Goal: Complete application form: Complete application form

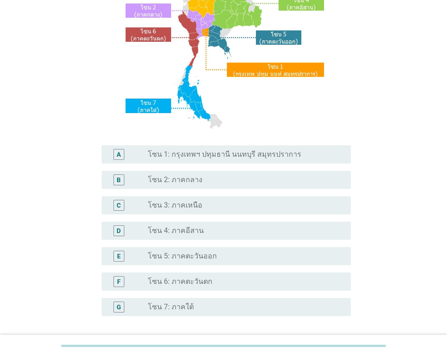
scroll to position [136, 0]
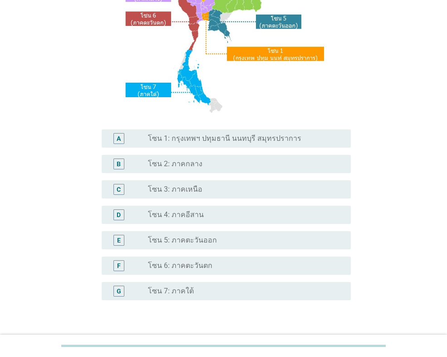
click at [259, 142] on label "โซน 1: กรุงเทพฯ ปทุมธานี นนทบุรี สมุทรปราการ" at bounding box center [225, 138] width 154 height 9
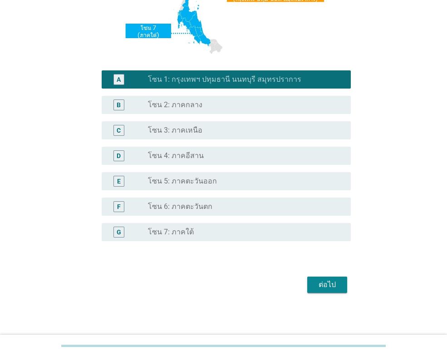
scroll to position [197, 0]
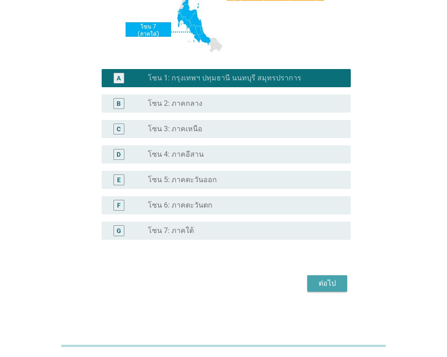
click at [332, 277] on button "ต่อไป" at bounding box center [328, 283] width 40 height 16
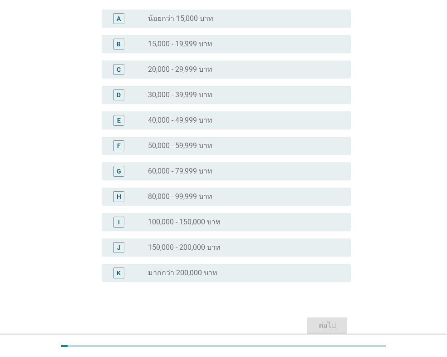
scroll to position [91, 0]
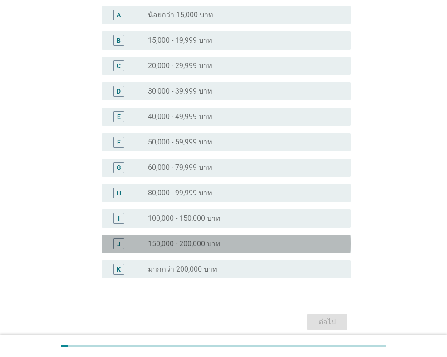
click at [217, 244] on label "150,000 - 200,000 บาท" at bounding box center [184, 243] width 73 height 9
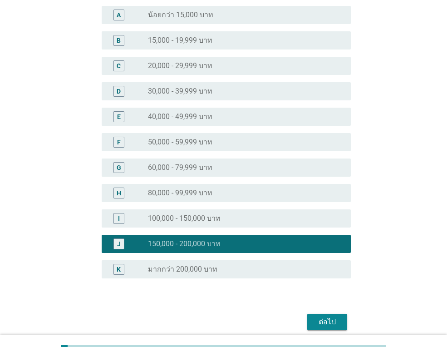
click at [323, 320] on div "ต่อไป" at bounding box center [327, 322] width 25 height 11
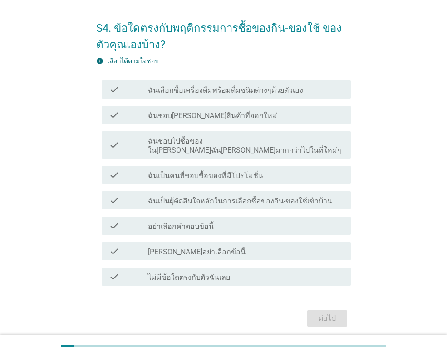
scroll to position [45, 0]
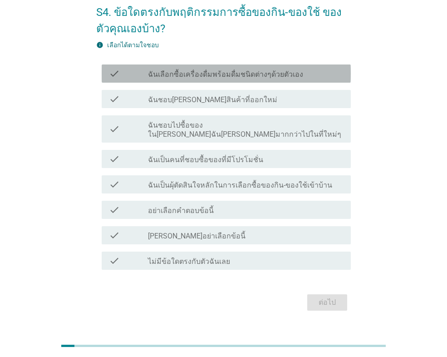
click at [291, 71] on label "ฉันเลือกซื้อเครื่องดื่มพร้อมดื่มชนิดต่างๆด้วยตัวเอง" at bounding box center [225, 74] width 155 height 9
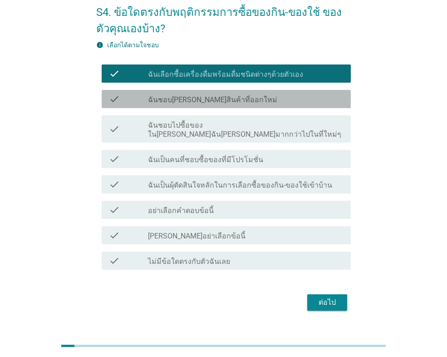
click at [269, 99] on div "check_box_outline_blank ฉันชอบ[PERSON_NAME]สินค้าที่ออกใหม่" at bounding box center [246, 99] width 196 height 11
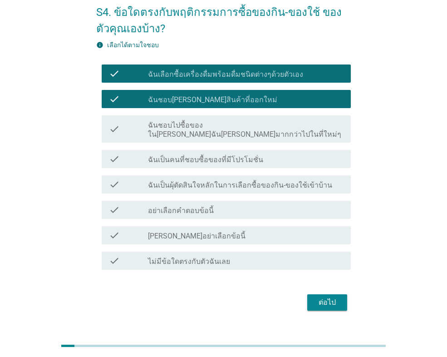
click at [313, 123] on div "check_box_outline_blank ฉันชอบไปซื้อของใน[PERSON_NAME]ฉัน[PERSON_NAME]มากกว่าไป…" at bounding box center [246, 129] width 196 height 20
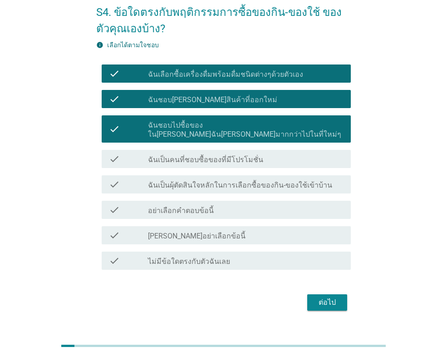
click at [273, 154] on div "check_box_outline_blank ฉันเป็นคนที่ชอบซื้อของที่มีโปรโมชั่น" at bounding box center [246, 159] width 196 height 11
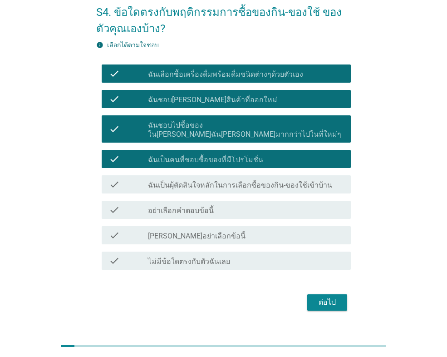
click at [316, 181] on label "ฉันเป็นผุ้ตัดสินใจหลักในการเลือกซื้อของกิน-ของใช้เข้าบ้าน" at bounding box center [240, 185] width 184 height 9
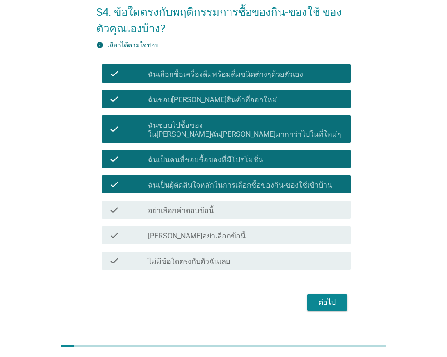
click at [326, 297] on div "ต่อไป" at bounding box center [327, 302] width 25 height 11
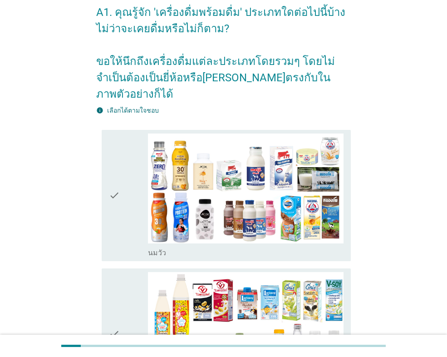
click at [156, 248] on label "นมวัว" at bounding box center [157, 252] width 18 height 9
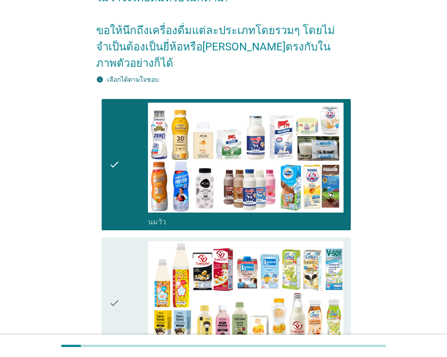
scroll to position [91, 0]
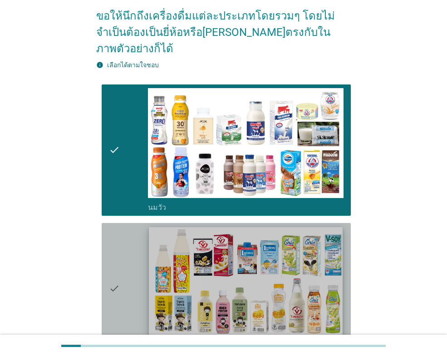
click at [306, 280] on img at bounding box center [245, 281] width 193 height 109
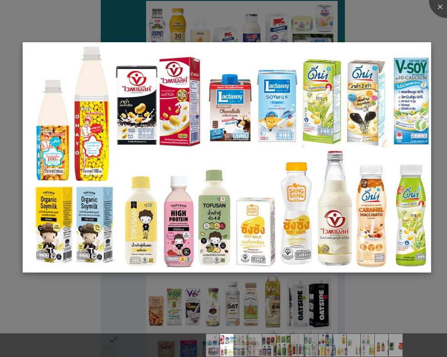
scroll to position [182, 0]
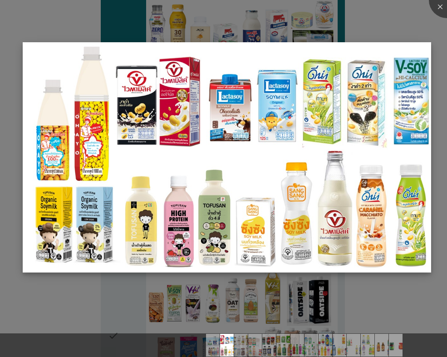
click at [346, 152] on img at bounding box center [227, 157] width 409 height 230
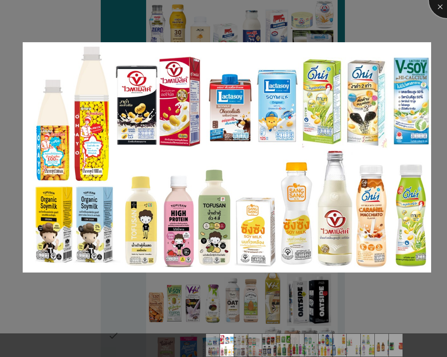
click at [443, 3] on div at bounding box center [447, 0] width 36 height 36
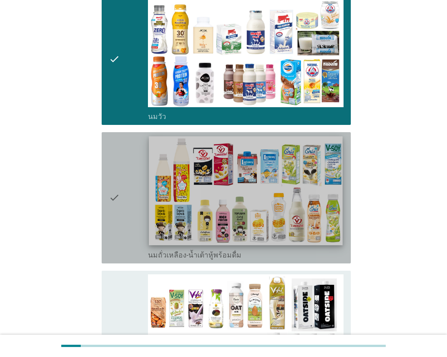
click at [241, 225] on img at bounding box center [245, 190] width 193 height 109
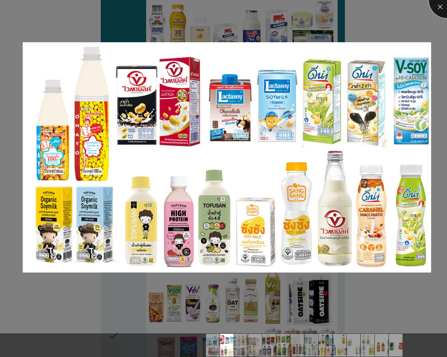
click at [444, 7] on div at bounding box center [447, 0] width 36 height 36
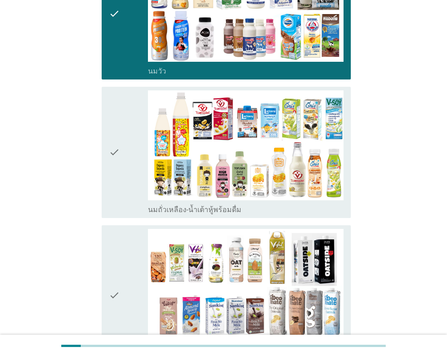
scroll to position [273, 0]
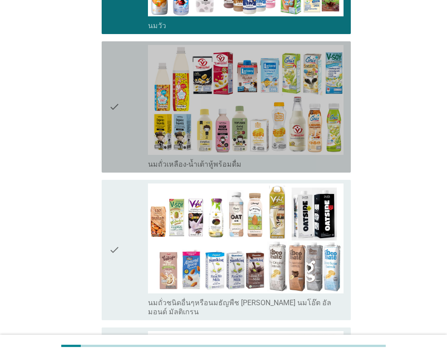
click at [119, 102] on icon "check" at bounding box center [114, 107] width 11 height 124
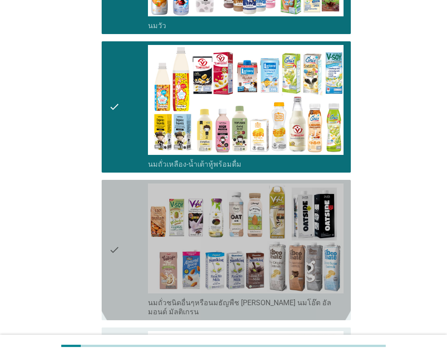
click at [119, 228] on icon "check" at bounding box center [114, 250] width 11 height 133
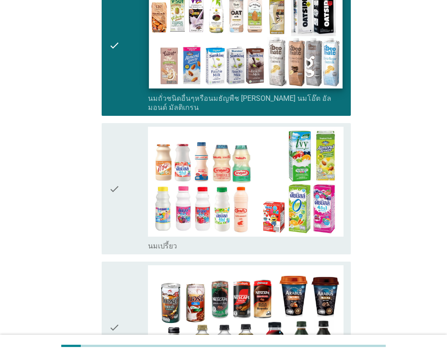
scroll to position [500, 0]
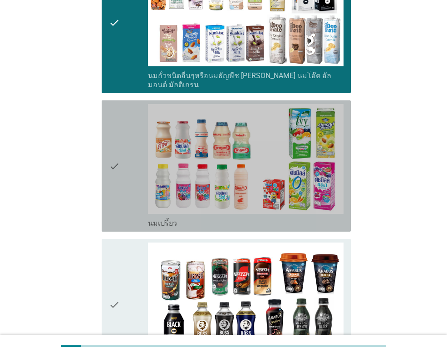
click at [109, 135] on icon "check" at bounding box center [114, 166] width 11 height 124
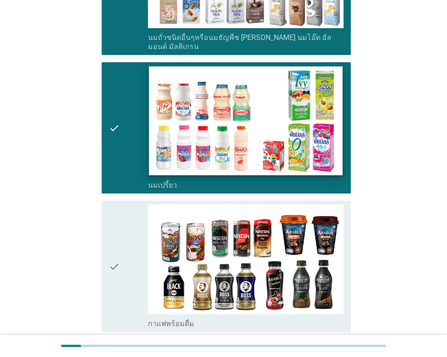
scroll to position [590, 0]
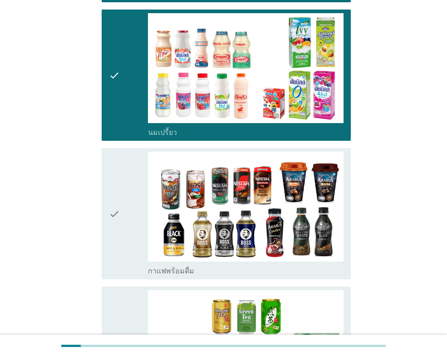
click at [115, 189] on icon "check" at bounding box center [114, 214] width 11 height 124
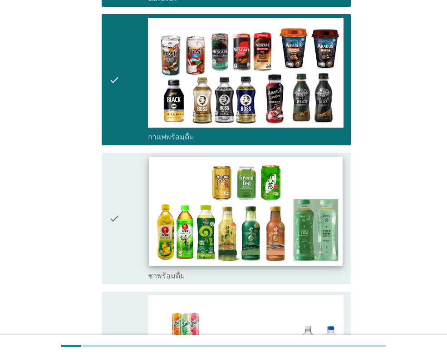
scroll to position [727, 0]
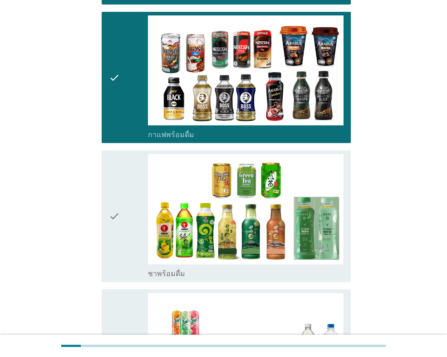
click at [110, 192] on icon "check" at bounding box center [114, 216] width 11 height 124
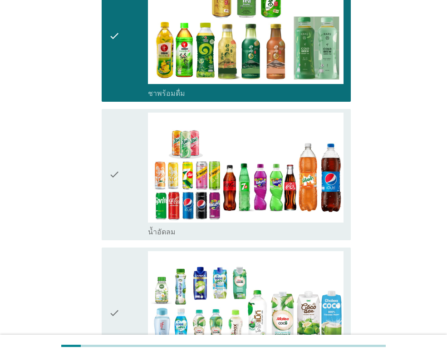
scroll to position [908, 0]
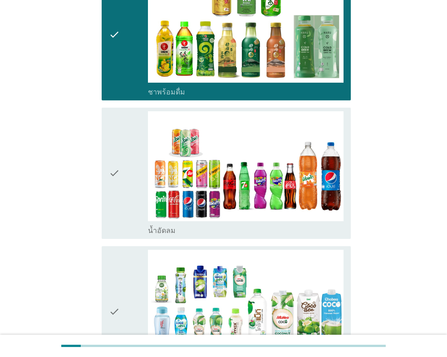
click at [112, 146] on icon "check" at bounding box center [114, 173] width 11 height 124
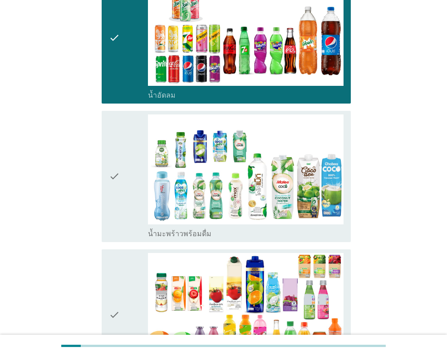
scroll to position [1045, 0]
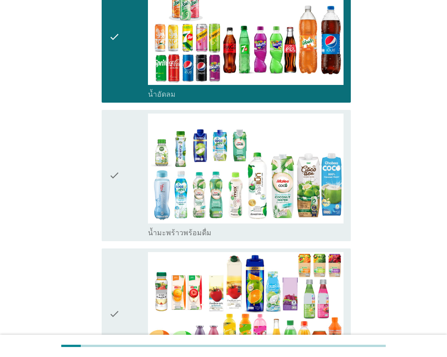
click at [115, 151] on icon "check" at bounding box center [114, 176] width 11 height 124
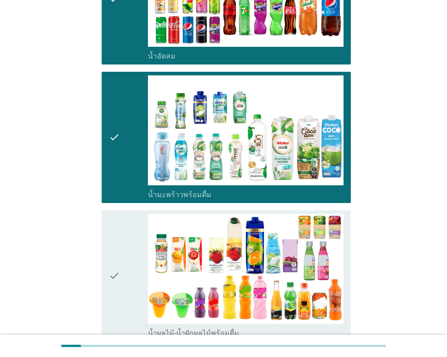
scroll to position [1136, 0]
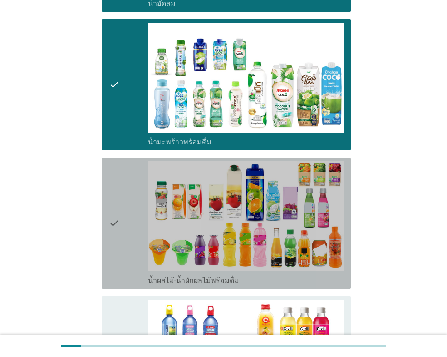
click at [110, 193] on icon "check" at bounding box center [114, 223] width 11 height 124
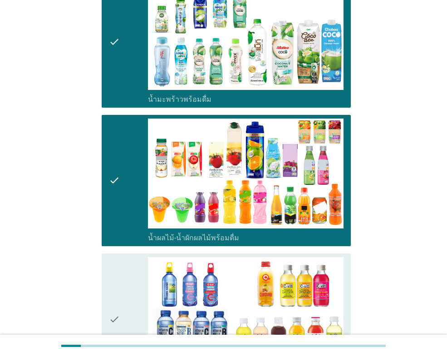
scroll to position [1272, 0]
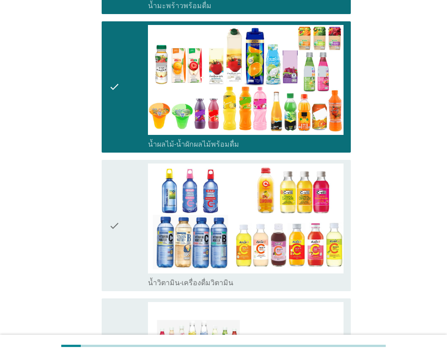
click at [115, 198] on icon "check" at bounding box center [114, 226] width 11 height 124
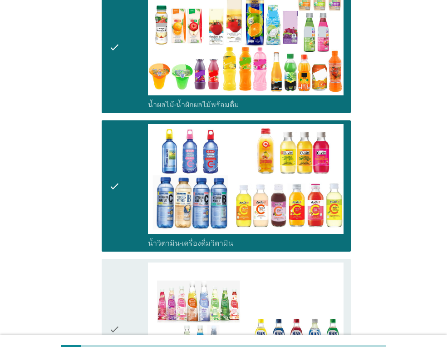
scroll to position [1408, 0]
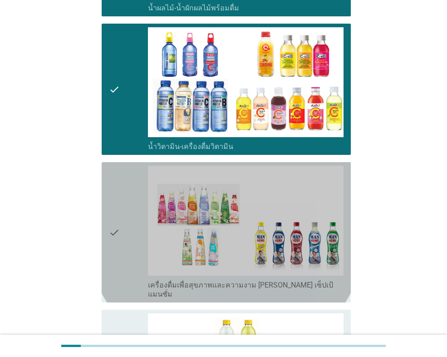
click at [115, 206] on icon "check" at bounding box center [114, 232] width 11 height 133
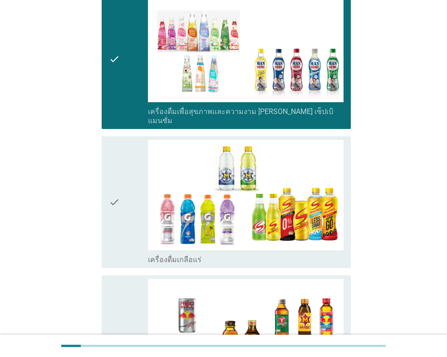
scroll to position [1590, 0]
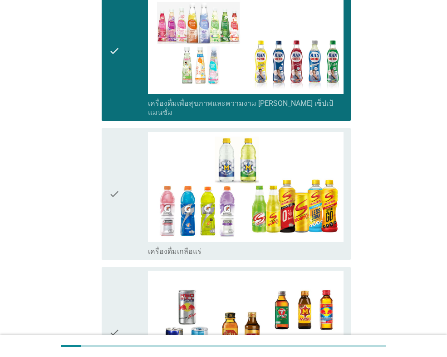
click at [115, 160] on icon "check" at bounding box center [114, 194] width 11 height 124
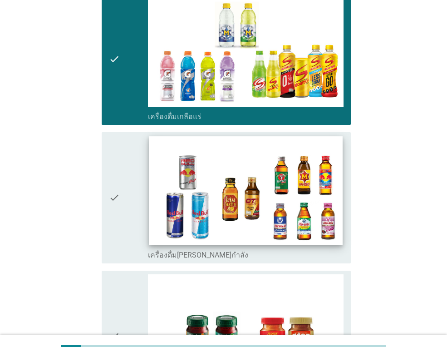
scroll to position [1726, 0]
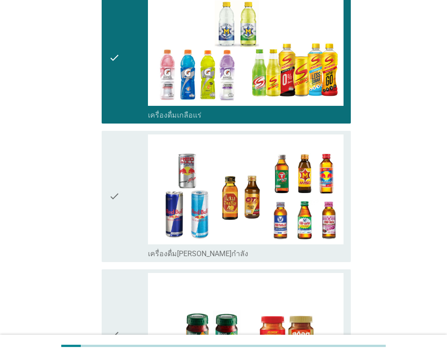
click at [115, 159] on icon "check" at bounding box center [114, 196] width 11 height 124
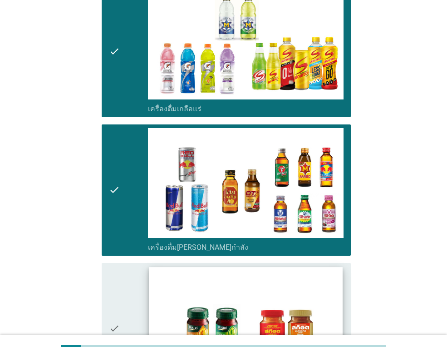
scroll to position [1862, 0]
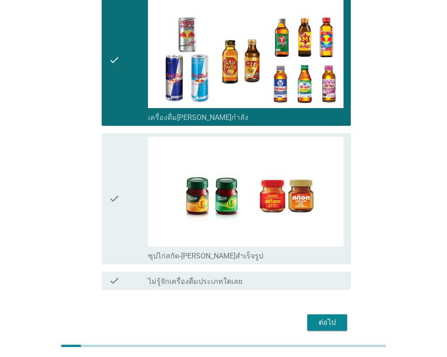
click at [112, 164] on icon "check" at bounding box center [114, 199] width 11 height 124
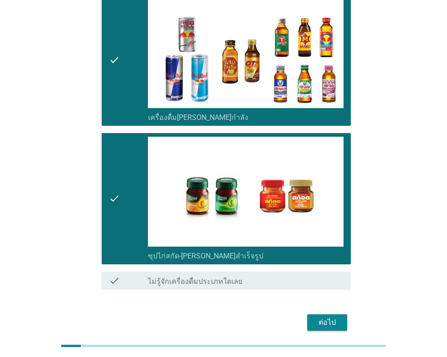
click at [332, 317] on div "ต่อไป" at bounding box center [327, 322] width 25 height 11
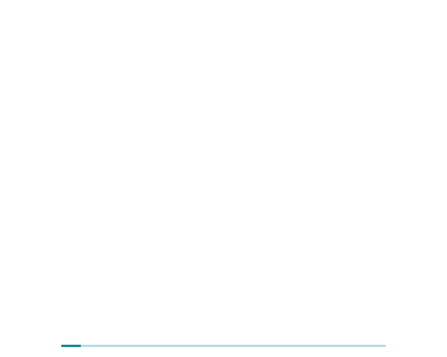
scroll to position [0, 0]
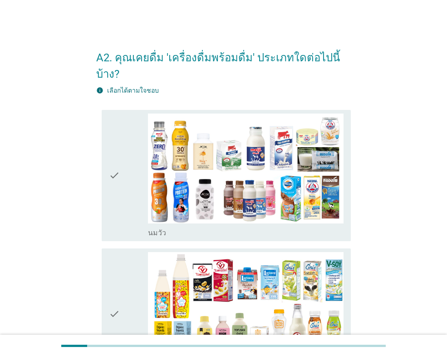
click at [104, 157] on div "check check_box_outline_blank [PERSON_NAME]" at bounding box center [226, 175] width 249 height 131
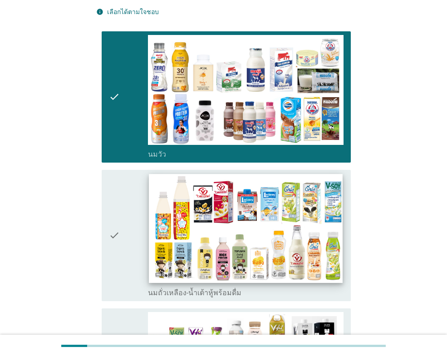
scroll to position [91, 0]
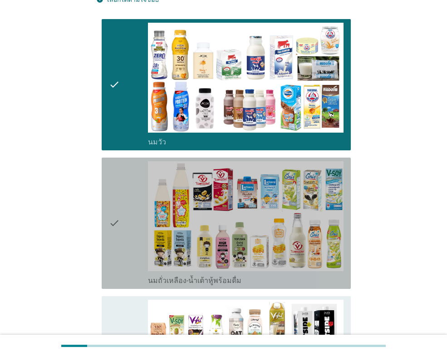
click at [113, 204] on icon "check" at bounding box center [114, 223] width 11 height 124
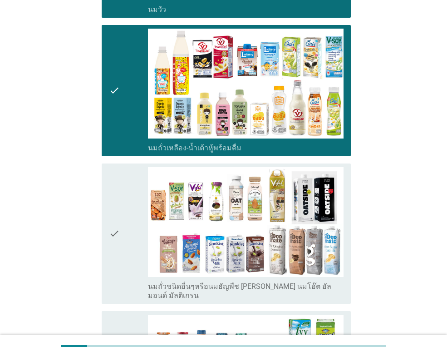
scroll to position [227, 0]
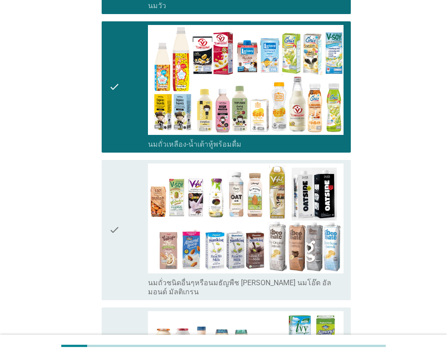
click at [111, 210] on icon "check" at bounding box center [114, 230] width 11 height 133
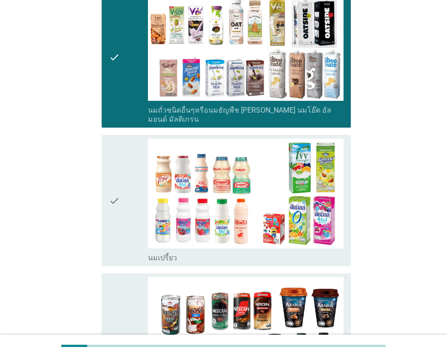
scroll to position [409, 0]
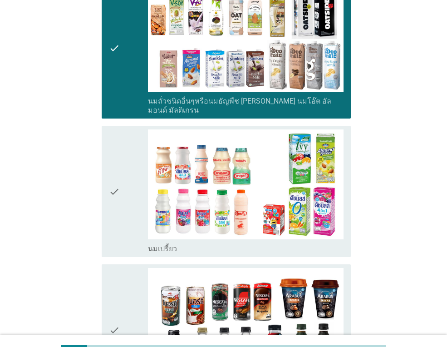
click at [112, 168] on icon "check" at bounding box center [114, 191] width 11 height 124
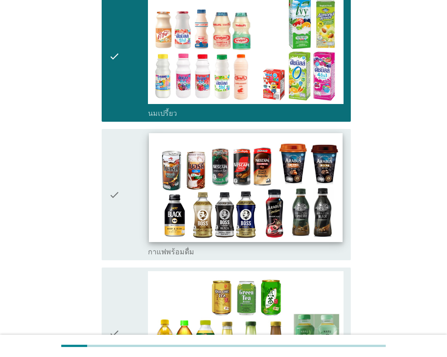
scroll to position [545, 0]
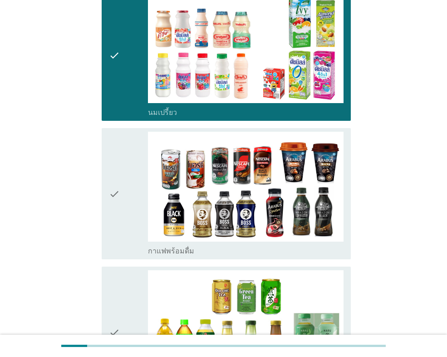
click at [117, 164] on icon "check" at bounding box center [114, 194] width 11 height 124
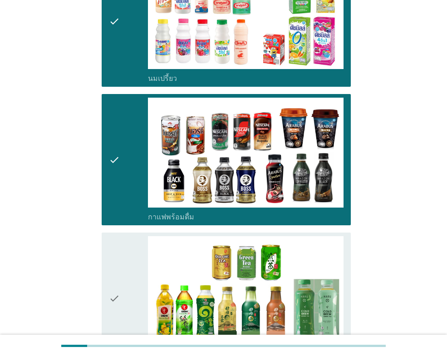
scroll to position [636, 0]
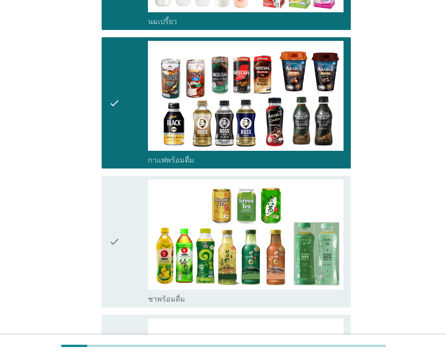
click at [110, 213] on icon "check" at bounding box center [114, 241] width 11 height 124
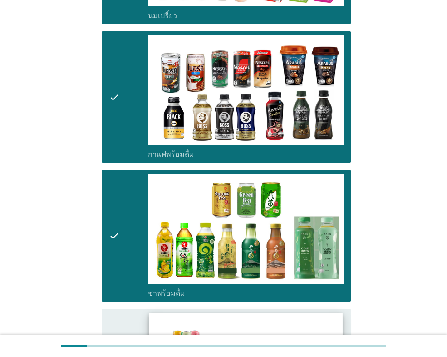
scroll to position [772, 0]
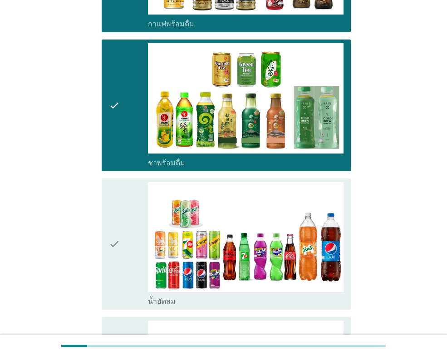
click at [112, 212] on icon "check" at bounding box center [114, 244] width 11 height 124
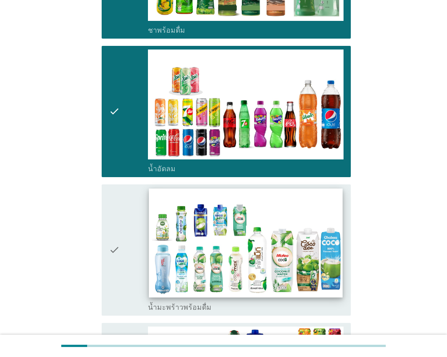
scroll to position [908, 0]
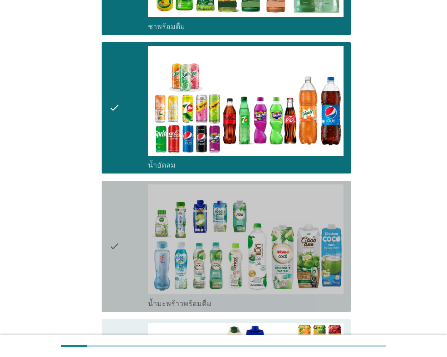
click at [114, 217] on icon "check" at bounding box center [114, 246] width 11 height 124
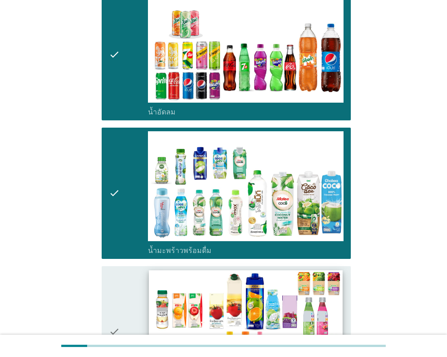
scroll to position [1045, 0]
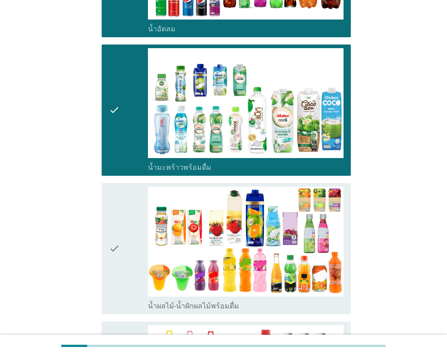
click at [116, 223] on icon "check" at bounding box center [114, 249] width 11 height 124
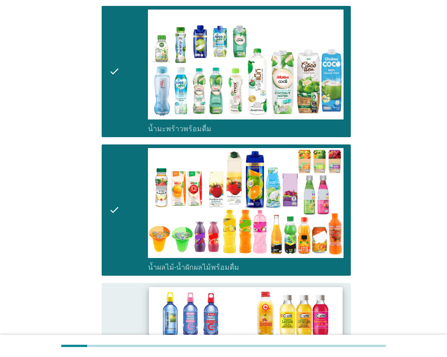
scroll to position [1181, 0]
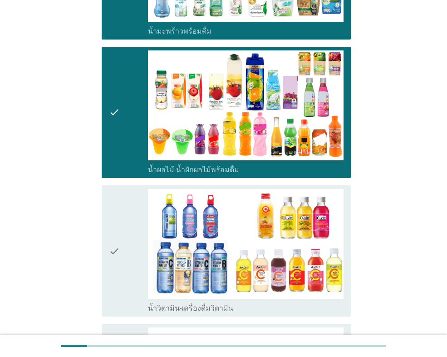
click at [110, 221] on icon "check" at bounding box center [114, 251] width 11 height 124
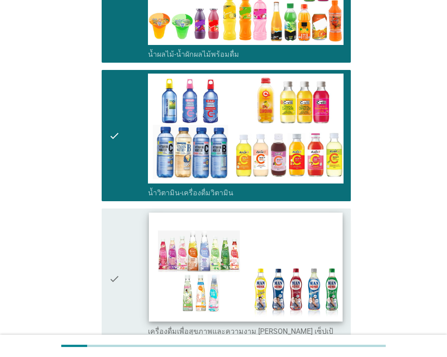
scroll to position [1317, 0]
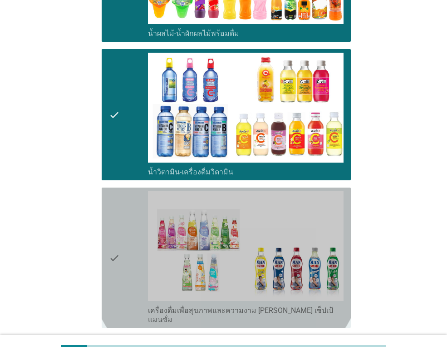
click at [112, 232] on icon "check" at bounding box center [114, 257] width 11 height 133
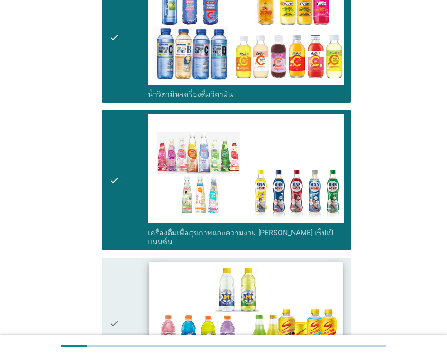
scroll to position [1454, 0]
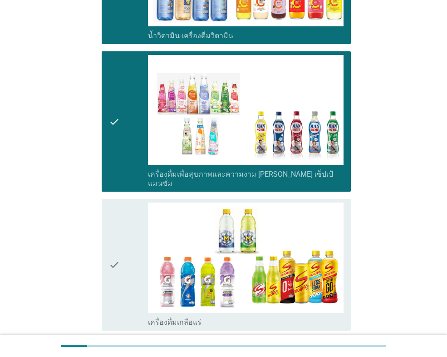
click at [115, 231] on icon "check" at bounding box center [114, 265] width 11 height 124
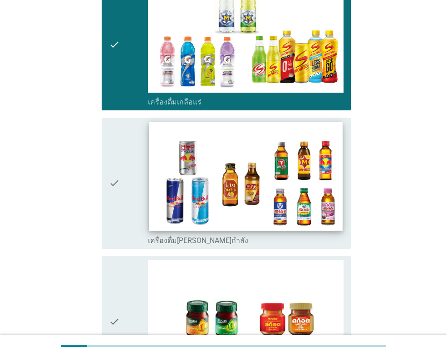
scroll to position [1726, 0]
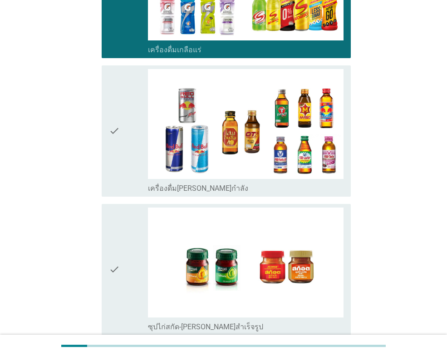
click at [114, 228] on icon "check" at bounding box center [114, 270] width 11 height 124
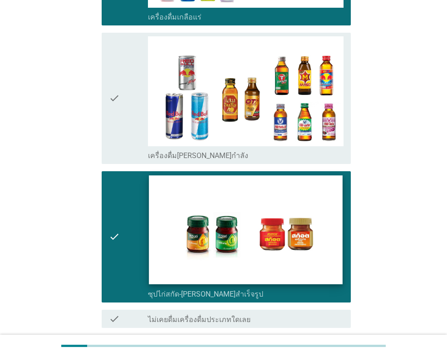
scroll to position [1801, 0]
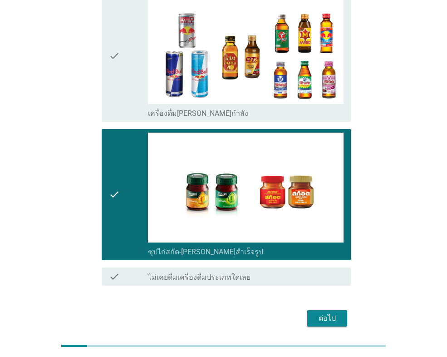
click at [333, 313] on div "ต่อไป" at bounding box center [327, 318] width 25 height 11
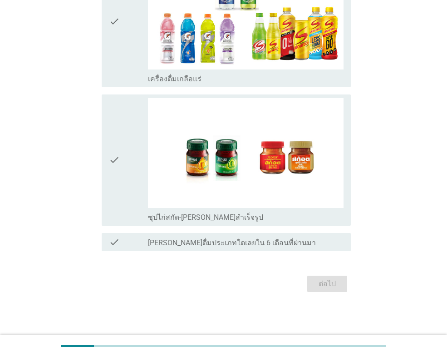
scroll to position [0, 0]
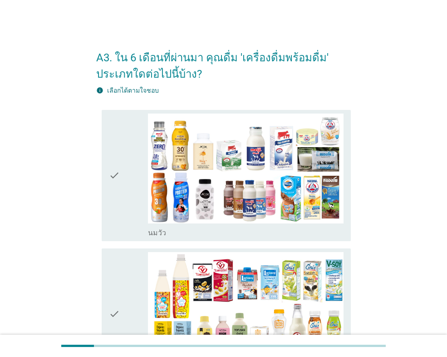
click at [118, 173] on icon "check" at bounding box center [114, 176] width 11 height 124
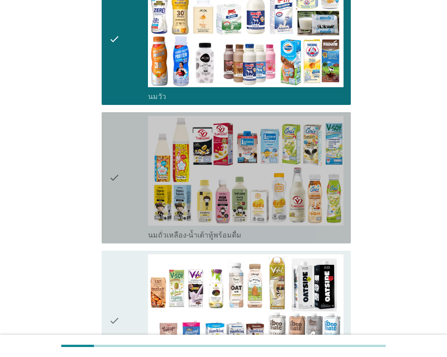
click at [112, 177] on icon "check" at bounding box center [114, 178] width 11 height 124
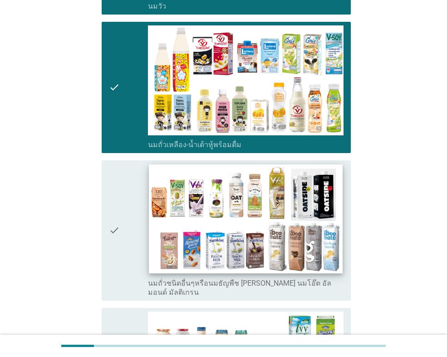
scroll to position [227, 0]
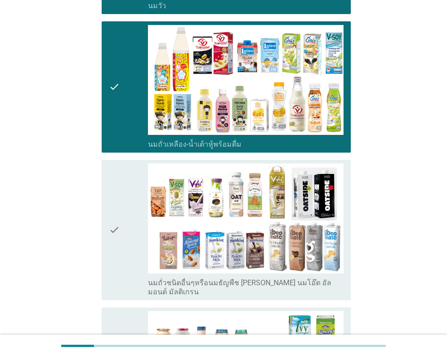
click at [117, 219] on icon "check" at bounding box center [114, 230] width 11 height 133
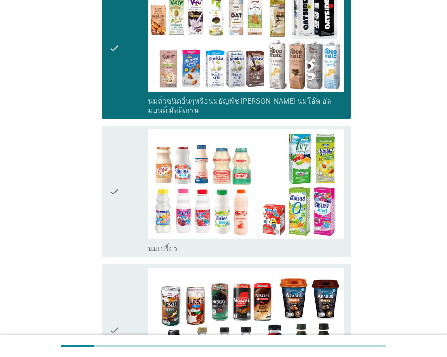
click at [117, 179] on icon "check" at bounding box center [114, 191] width 11 height 124
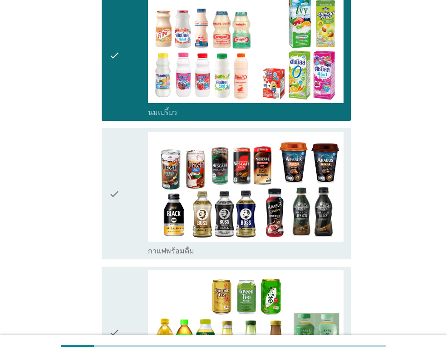
click at [118, 188] on icon "check" at bounding box center [114, 194] width 11 height 124
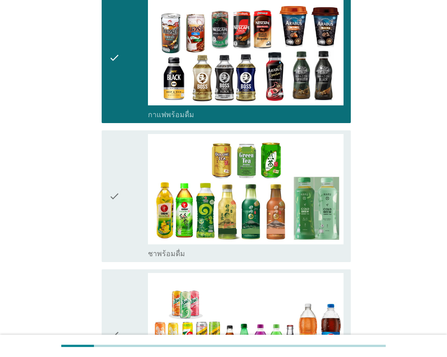
click at [112, 185] on icon "check" at bounding box center [114, 196] width 11 height 124
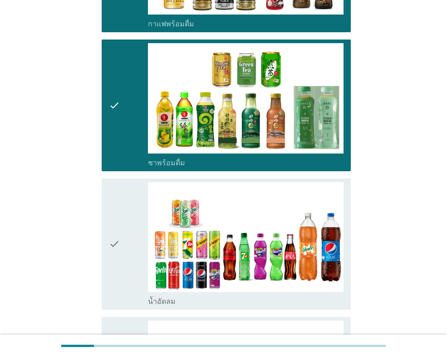
click at [117, 237] on icon "check" at bounding box center [114, 244] width 11 height 124
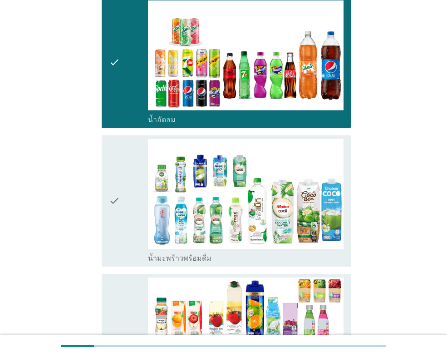
click at [119, 193] on icon "check" at bounding box center [114, 201] width 11 height 124
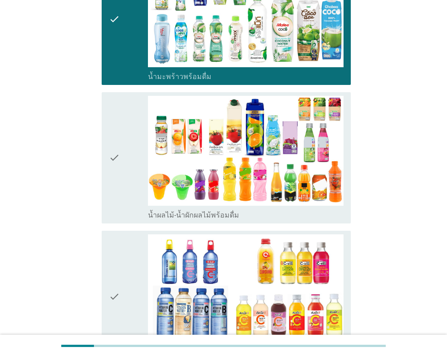
click at [115, 151] on icon "check" at bounding box center [114, 158] width 11 height 124
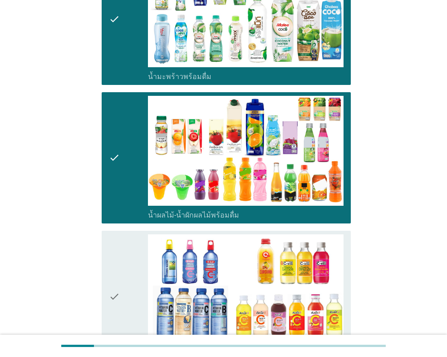
click at [110, 276] on icon "check" at bounding box center [114, 296] width 11 height 124
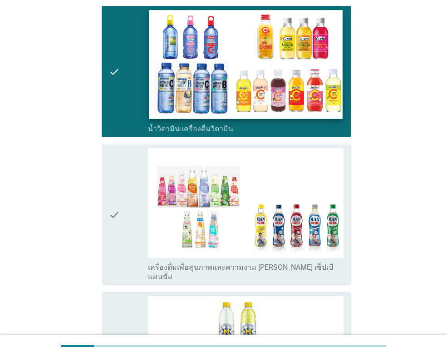
scroll to position [1363, 0]
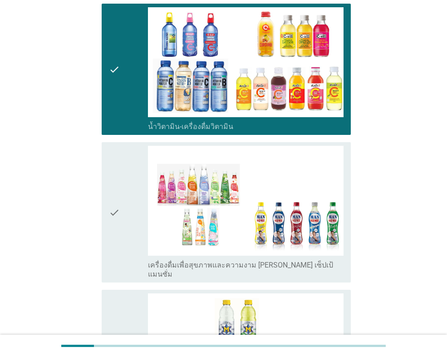
click at [103, 191] on div "check check_box_outline_blank เครื่องดื่มเพื่อสุขภาพและความงาม [PERSON_NAME] เซ…" at bounding box center [226, 212] width 249 height 140
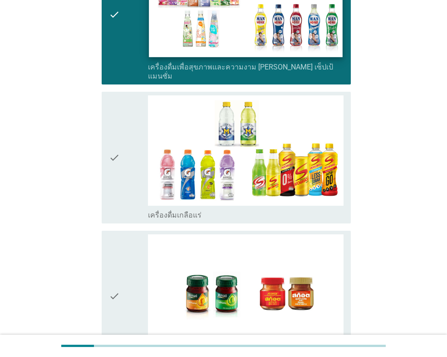
scroll to position [1635, 0]
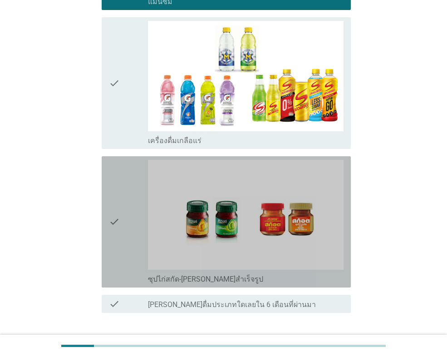
click at [115, 203] on icon "check" at bounding box center [114, 222] width 11 height 124
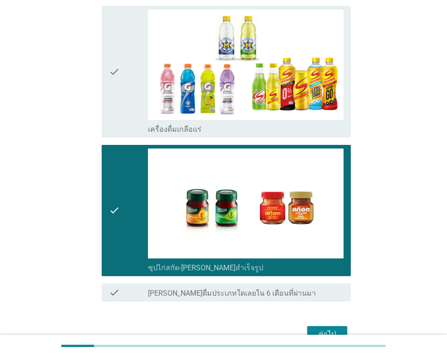
scroll to position [1679, 0]
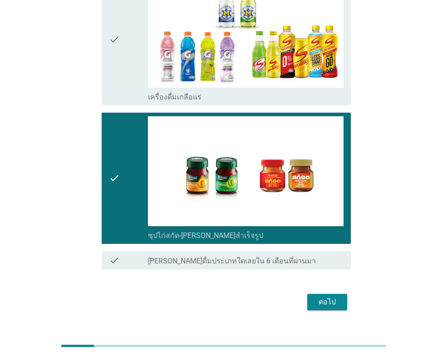
click at [328, 297] on div "ต่อไป" at bounding box center [327, 302] width 25 height 11
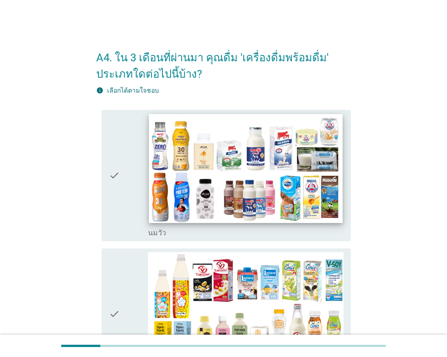
click at [277, 182] on img at bounding box center [245, 168] width 193 height 109
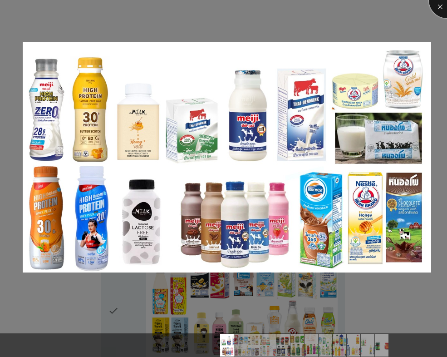
click at [442, 6] on div at bounding box center [447, 0] width 36 height 36
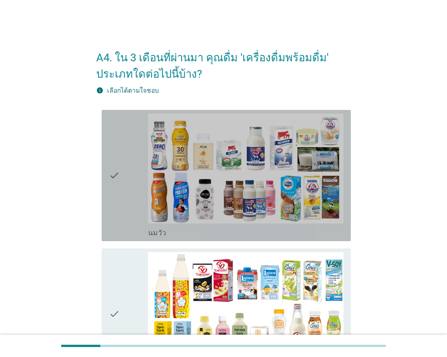
click at [113, 173] on icon "check" at bounding box center [114, 176] width 11 height 124
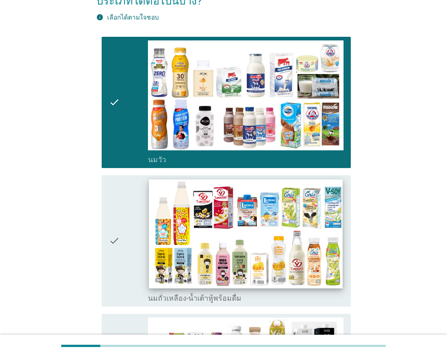
scroll to position [91, 0]
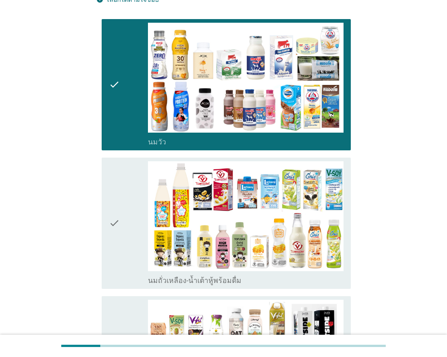
click at [113, 220] on icon "check" at bounding box center [114, 223] width 11 height 124
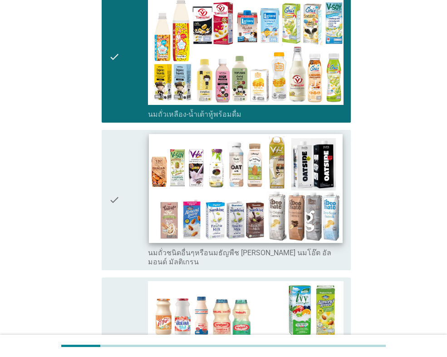
scroll to position [273, 0]
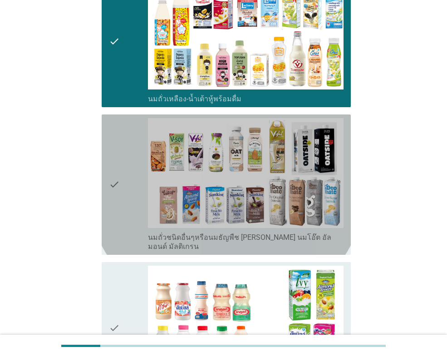
click at [116, 178] on icon "check" at bounding box center [114, 184] width 11 height 133
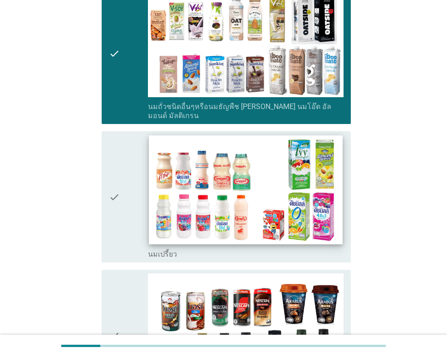
scroll to position [409, 0]
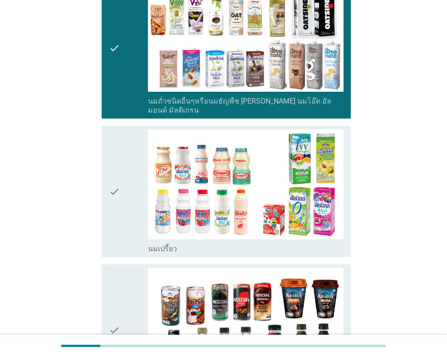
click at [109, 184] on icon "check" at bounding box center [114, 191] width 11 height 124
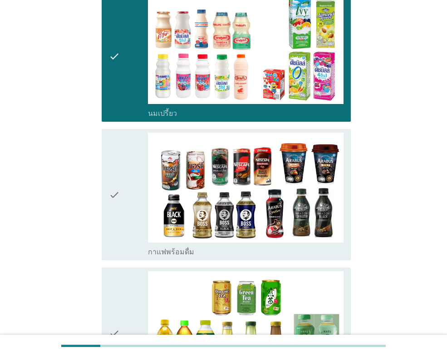
scroll to position [545, 0]
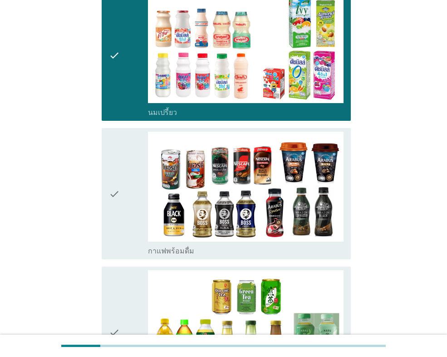
click at [110, 186] on icon "check" at bounding box center [114, 194] width 11 height 124
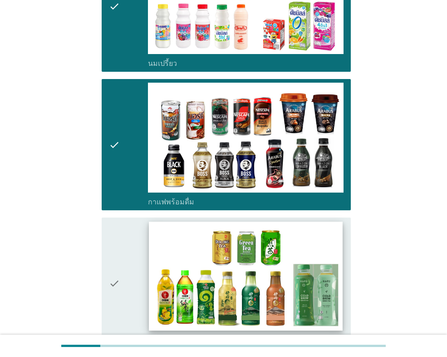
scroll to position [681, 0]
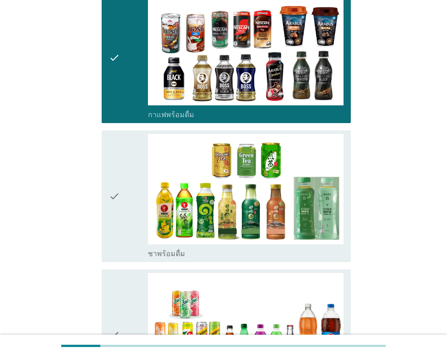
click at [108, 183] on div "check check_box_outline_blank ชาพร้อมดื่ม" at bounding box center [226, 195] width 249 height 131
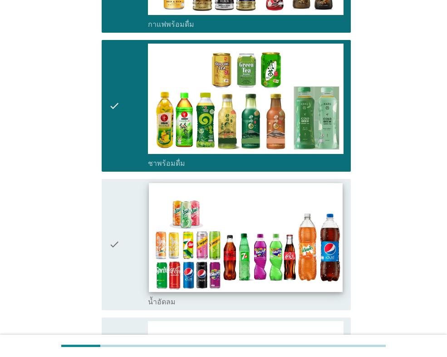
scroll to position [772, 0]
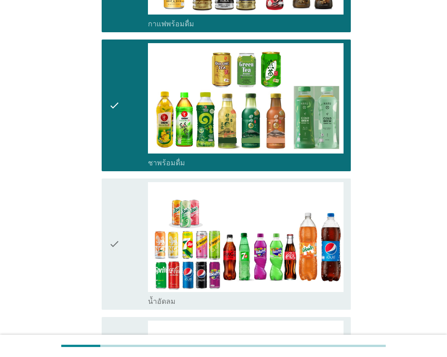
click at [114, 227] on icon "check" at bounding box center [114, 244] width 11 height 124
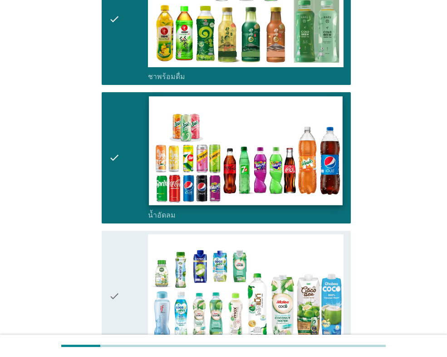
scroll to position [908, 0]
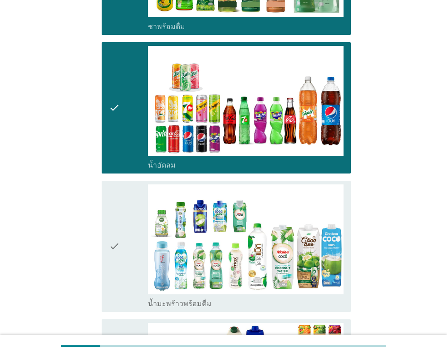
click at [115, 233] on icon "check" at bounding box center [114, 246] width 11 height 124
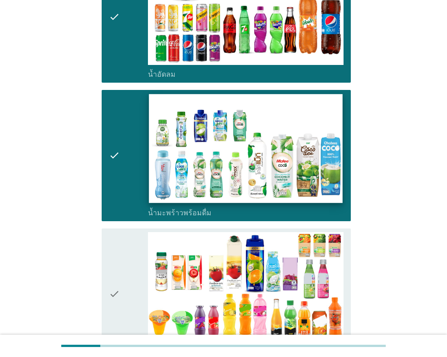
scroll to position [1045, 0]
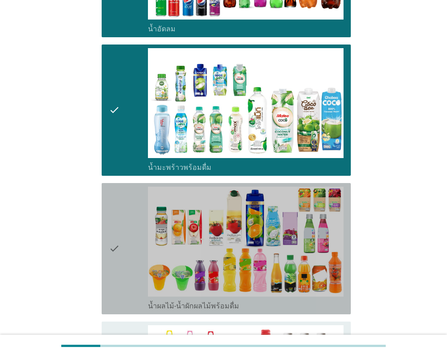
click at [117, 238] on icon "check" at bounding box center [114, 249] width 11 height 124
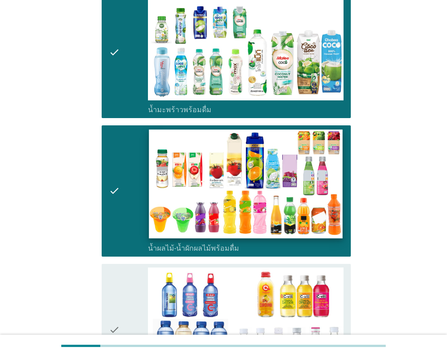
scroll to position [1181, 0]
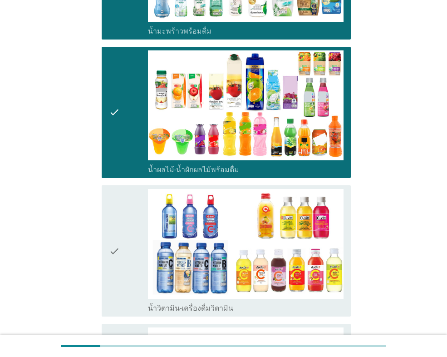
click at [113, 244] on icon "check" at bounding box center [114, 251] width 11 height 124
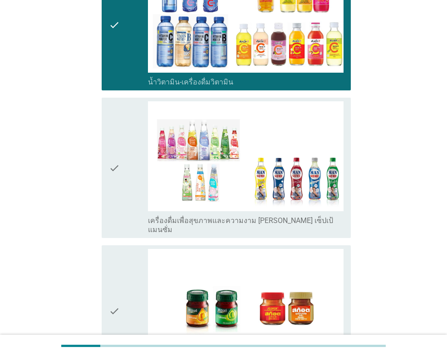
scroll to position [1408, 0]
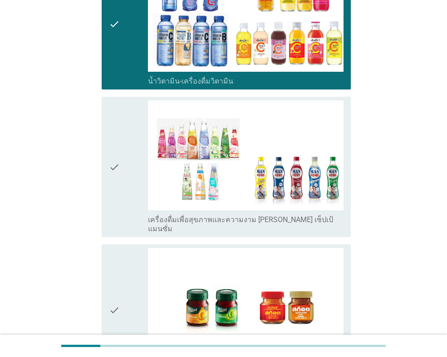
click at [109, 152] on div "check check_box_outline_blank เครื่องดื่มเพื่อสุขภาพและความงาม [PERSON_NAME] เซ…" at bounding box center [226, 167] width 249 height 140
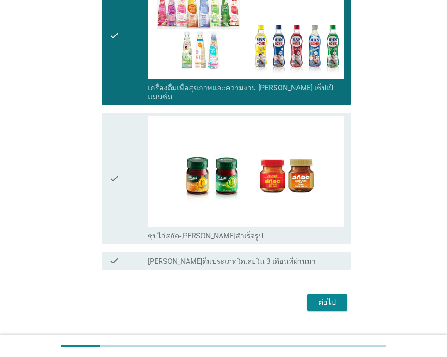
scroll to position [1540, 0]
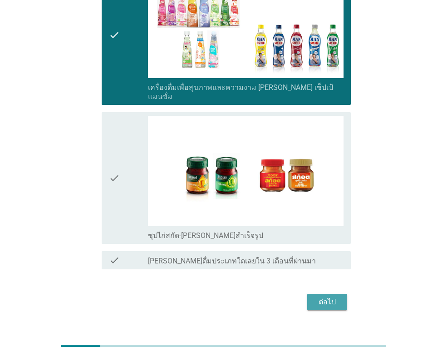
click at [331, 297] on div "ต่อไป" at bounding box center [327, 302] width 25 height 11
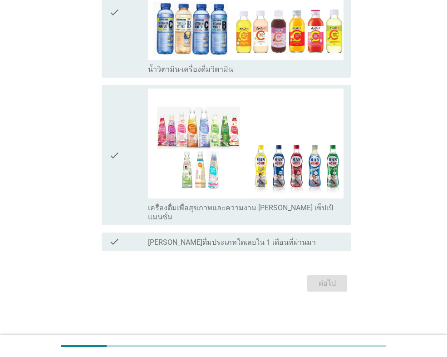
scroll to position [0, 0]
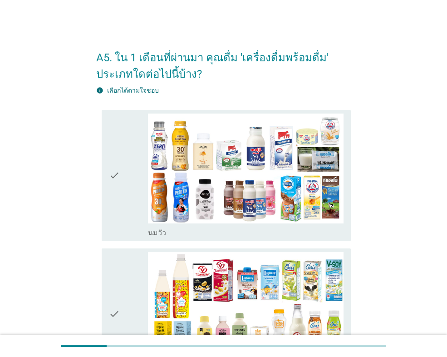
click at [116, 177] on icon "check" at bounding box center [114, 176] width 11 height 124
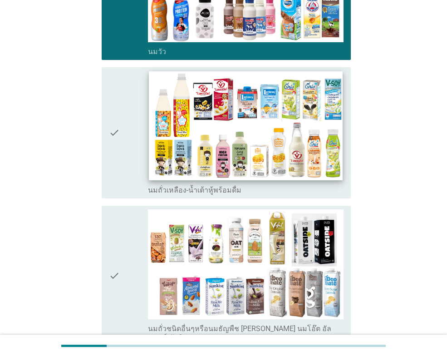
scroll to position [182, 0]
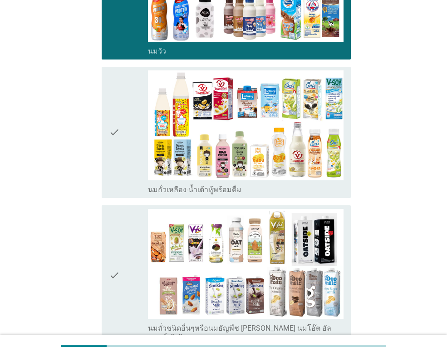
click at [114, 130] on icon "check" at bounding box center [114, 132] width 11 height 124
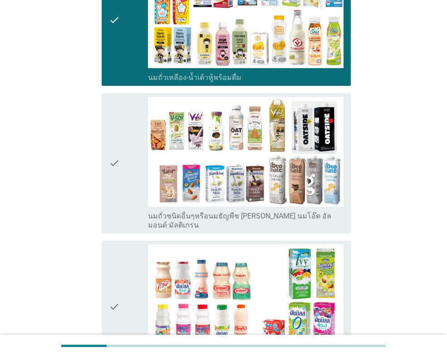
scroll to position [318, 0]
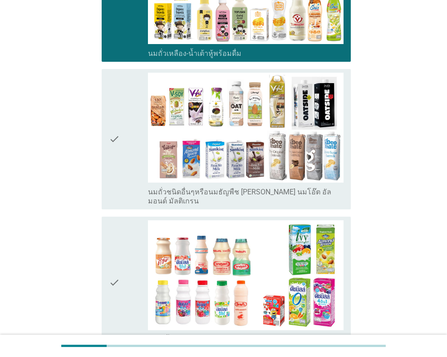
click at [112, 131] on icon "check" at bounding box center [114, 139] width 11 height 133
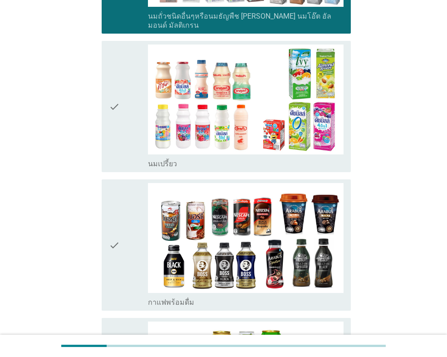
scroll to position [500, 0]
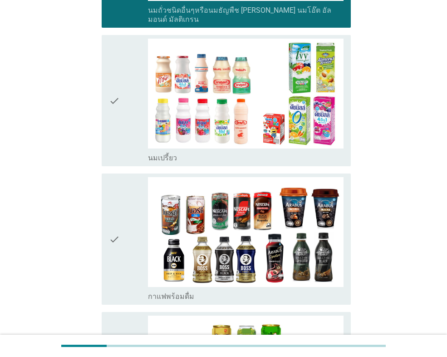
click at [114, 90] on icon "check" at bounding box center [114, 101] width 11 height 124
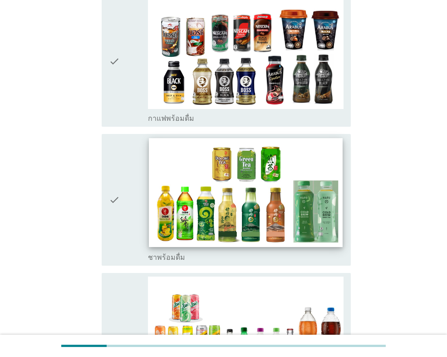
scroll to position [681, 0]
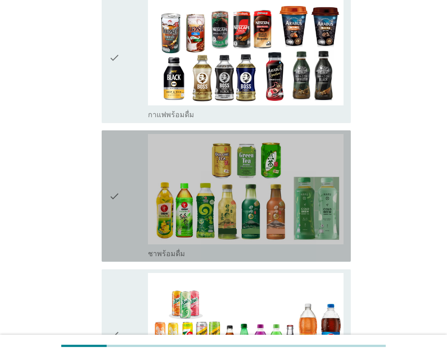
click at [114, 186] on icon "check" at bounding box center [114, 196] width 11 height 124
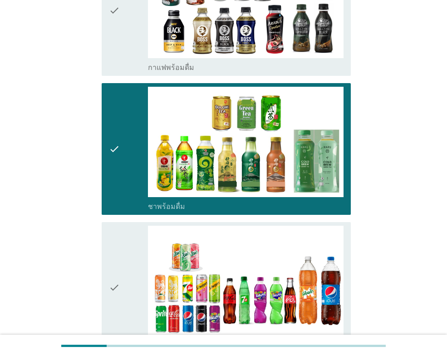
scroll to position [772, 0]
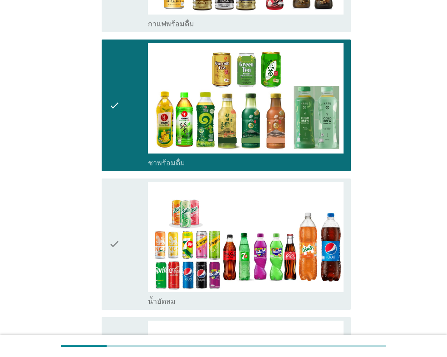
click at [111, 232] on icon "check" at bounding box center [114, 244] width 11 height 124
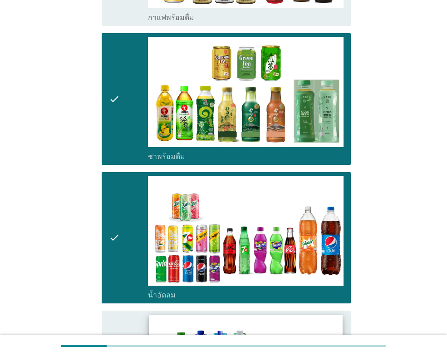
scroll to position [908, 0]
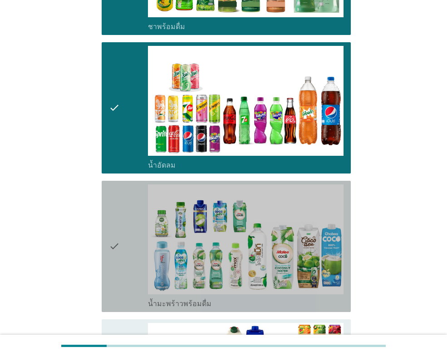
click at [113, 233] on icon "check" at bounding box center [114, 246] width 11 height 124
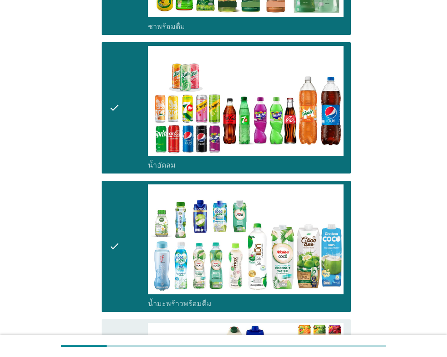
click at [110, 232] on icon "check" at bounding box center [114, 246] width 11 height 124
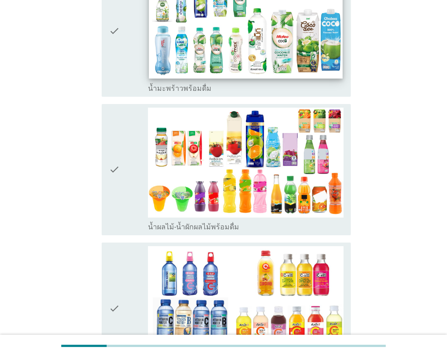
scroll to position [1181, 0]
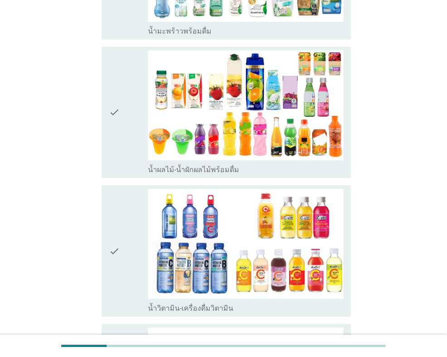
click at [116, 236] on icon "check" at bounding box center [114, 251] width 11 height 124
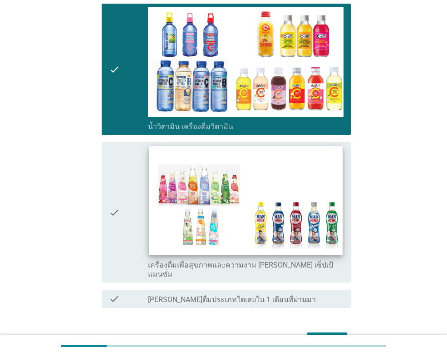
scroll to position [1402, 0]
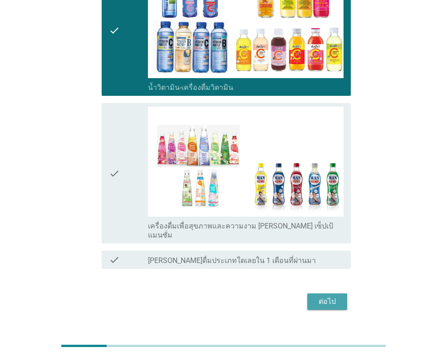
click at [333, 296] on div "ต่อไป" at bounding box center [327, 301] width 25 height 11
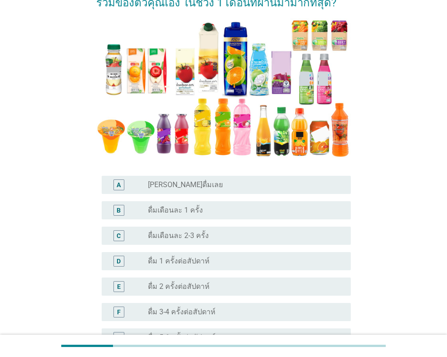
scroll to position [136, 0]
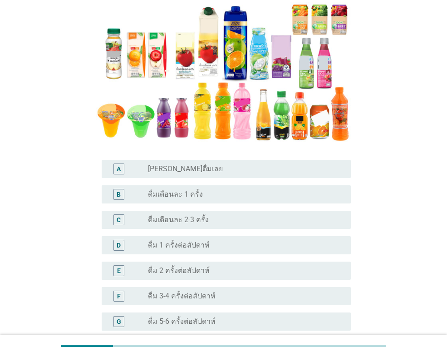
click at [188, 192] on label "ดื่มเดือนละ 1 ครั้ง" at bounding box center [175, 194] width 55 height 9
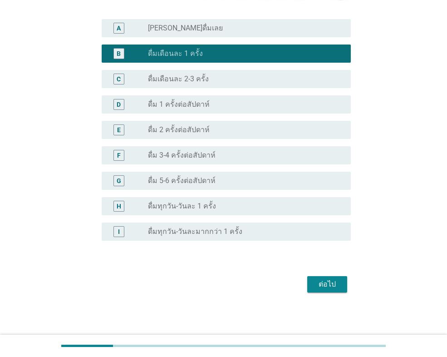
scroll to position [278, 0]
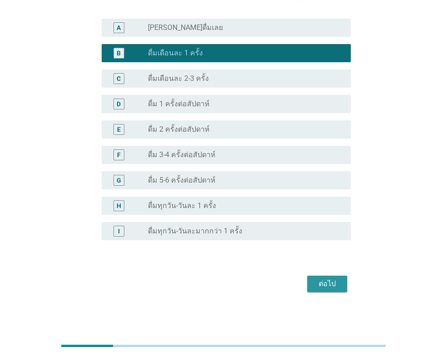
click at [333, 279] on div "ต่อไป" at bounding box center [327, 283] width 25 height 11
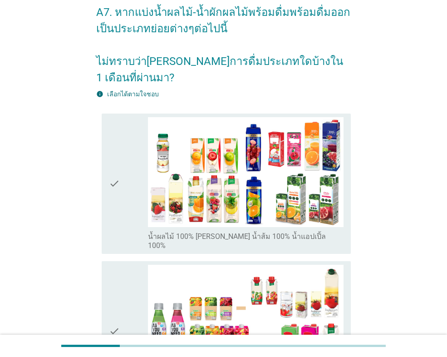
scroll to position [91, 0]
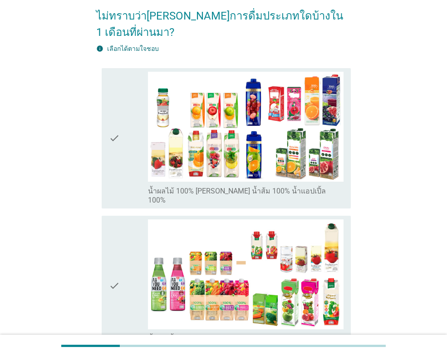
click at [115, 260] on icon "check" at bounding box center [114, 285] width 11 height 133
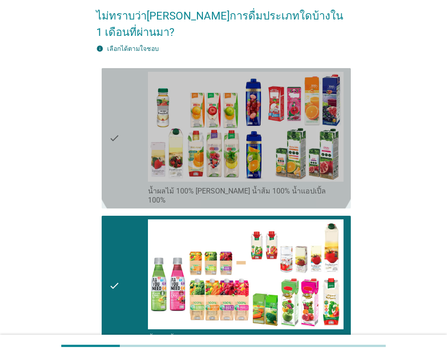
drag, startPoint x: 113, startPoint y: 117, endPoint x: 284, endPoint y: 167, distance: 178.4
click at [113, 117] on icon "check" at bounding box center [114, 138] width 11 height 133
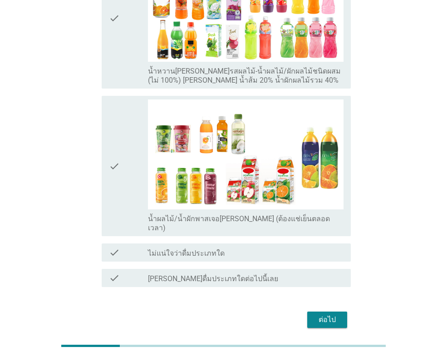
scroll to position [508, 0]
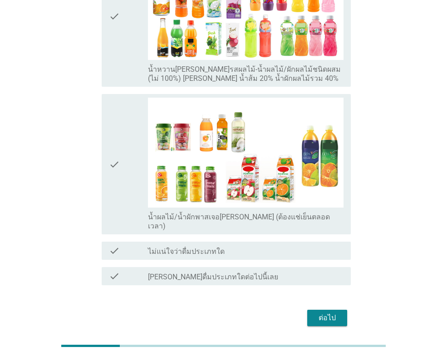
click at [330, 313] on div "ต่อไป" at bounding box center [327, 318] width 25 height 11
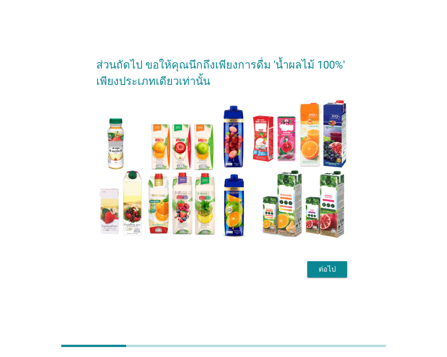
scroll to position [22, 0]
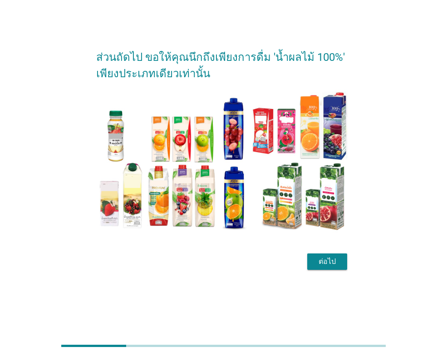
click at [333, 261] on div "ต่อไป" at bounding box center [327, 261] width 25 height 11
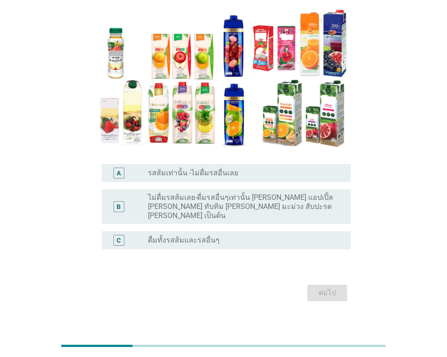
scroll to position [38, 0]
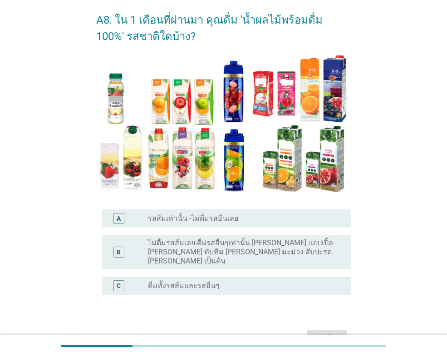
click at [198, 281] on label "ดื่มทั้งรสส้มและรสอื่นๆ" at bounding box center [184, 285] width 72 height 9
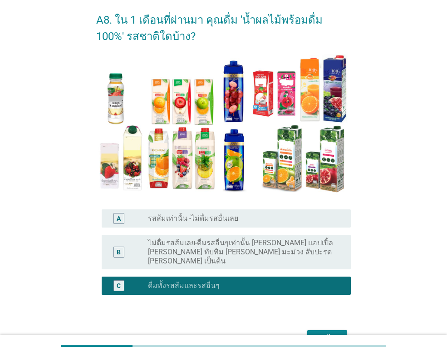
click at [337, 333] on div "ต่อไป" at bounding box center [327, 338] width 25 height 11
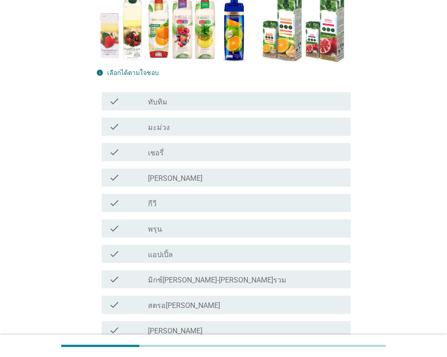
scroll to position [182, 0]
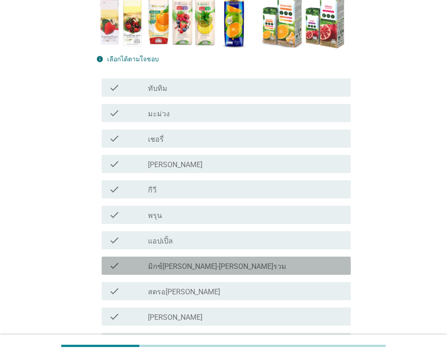
click at [190, 265] on label "มิกซ์[PERSON_NAME]-[PERSON_NAME]รวม" at bounding box center [217, 266] width 139 height 9
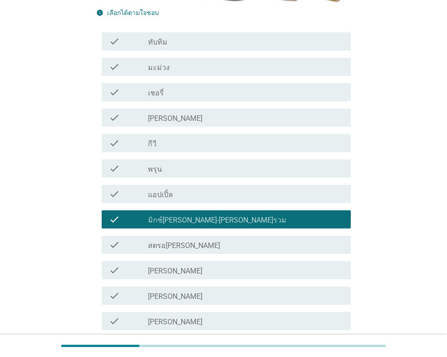
scroll to position [273, 0]
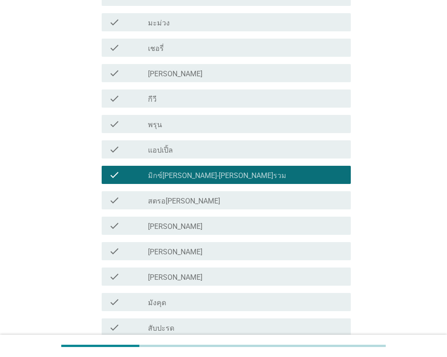
click at [164, 221] on div "check_box_outline_blank [PERSON_NAME]" at bounding box center [246, 225] width 196 height 11
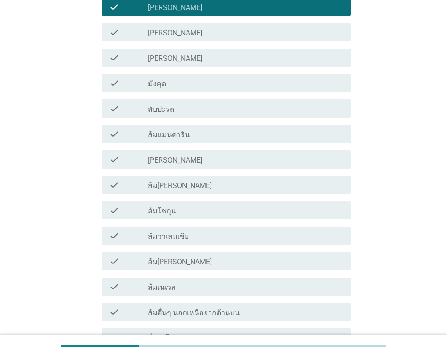
scroll to position [500, 0]
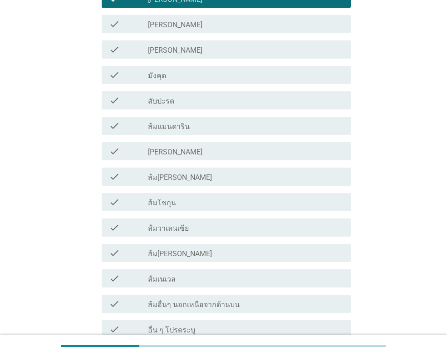
click at [169, 177] on label "ส้ม[PERSON_NAME]" at bounding box center [180, 177] width 64 height 9
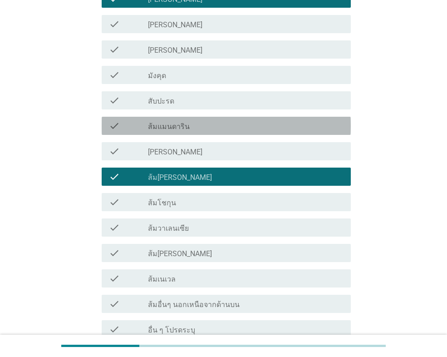
click at [168, 122] on label "ส้มแมนดาริน" at bounding box center [169, 126] width 42 height 9
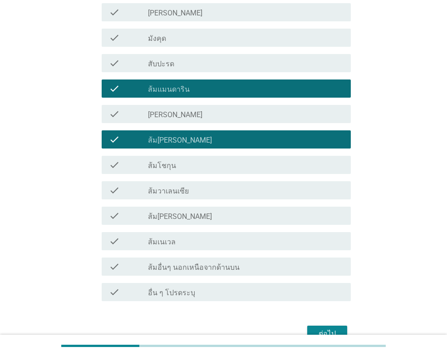
scroll to position [587, 0]
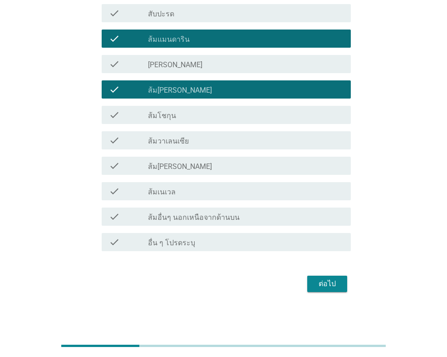
click at [333, 283] on div "ต่อไป" at bounding box center [327, 283] width 25 height 11
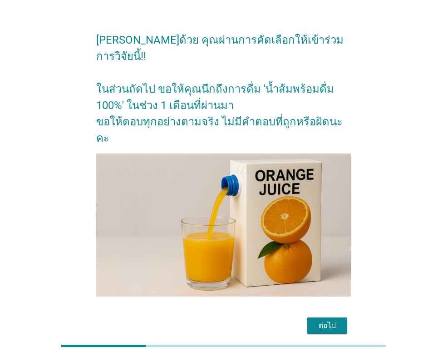
scroll to position [27, 0]
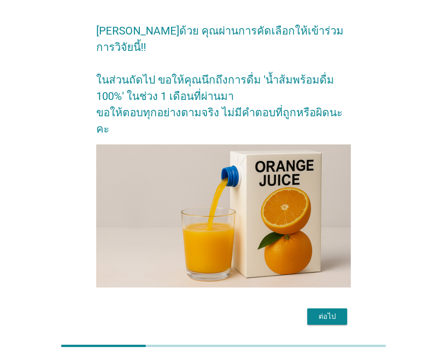
click at [331, 311] on div "ต่อไป" at bounding box center [327, 316] width 25 height 11
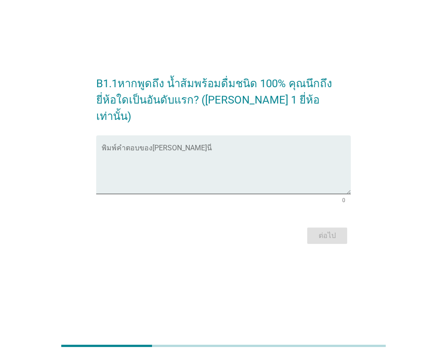
scroll to position [0, 0]
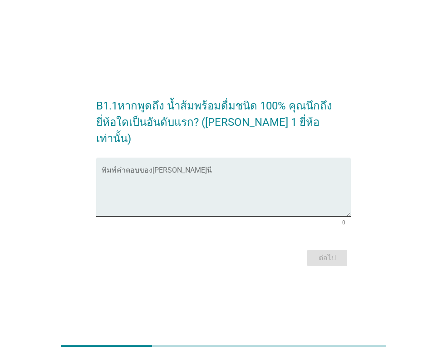
click at [248, 202] on textarea "พิมพ์คำตอบของคุณ ที่นี่" at bounding box center [226, 193] width 249 height 48
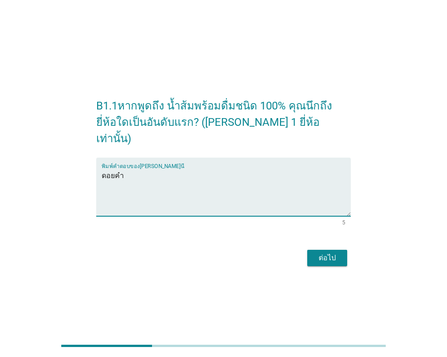
type textarea "ดอยคำ"
click at [330, 253] on div "ต่อไป" at bounding box center [327, 258] width 25 height 11
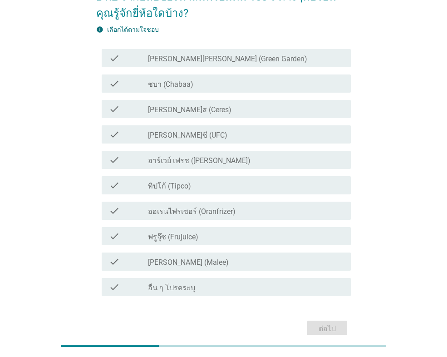
scroll to position [45, 0]
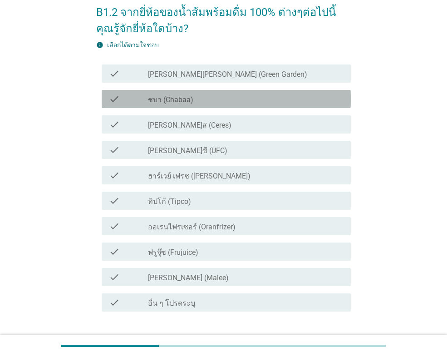
click at [185, 98] on label "ชบา (Chabaa)" at bounding box center [170, 99] width 45 height 9
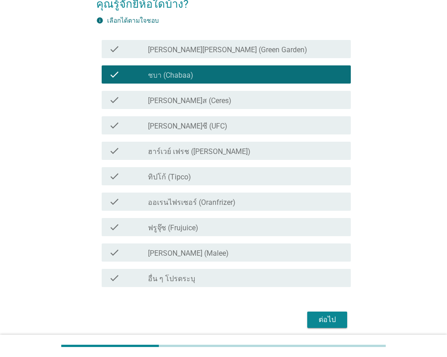
scroll to position [91, 0]
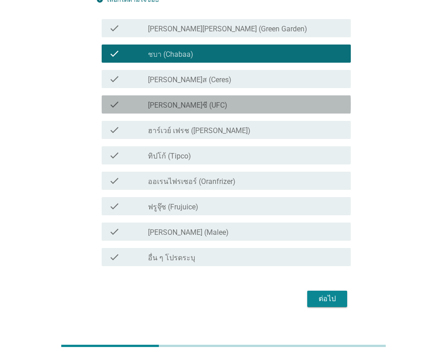
click at [189, 99] on div "check_box_outline_blank [PERSON_NAME]ซี (UFC)" at bounding box center [246, 104] width 196 height 11
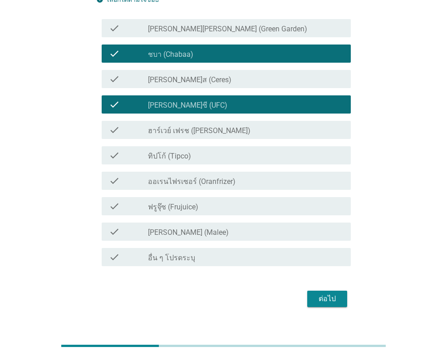
click at [169, 146] on div "check check_box_outline_blank ทิปโก้ (Tipco)" at bounding box center [226, 155] width 249 height 18
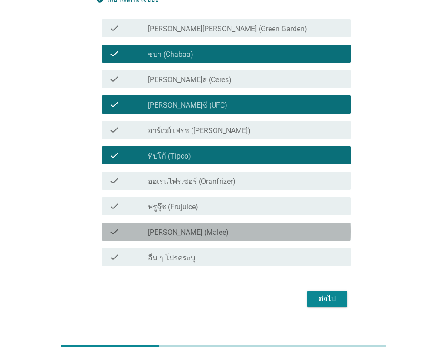
click at [174, 228] on label "[PERSON_NAME] (Malee)" at bounding box center [188, 232] width 81 height 9
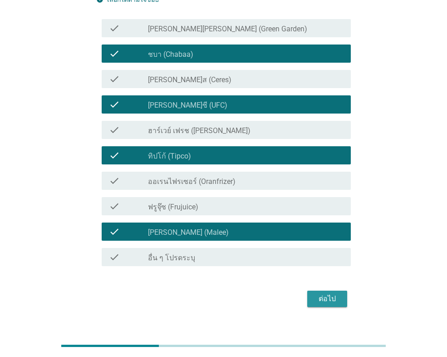
drag, startPoint x: 323, startPoint y: 298, endPoint x: 329, endPoint y: 295, distance: 5.9
click at [327, 296] on div "ต่อไป" at bounding box center [327, 298] width 25 height 11
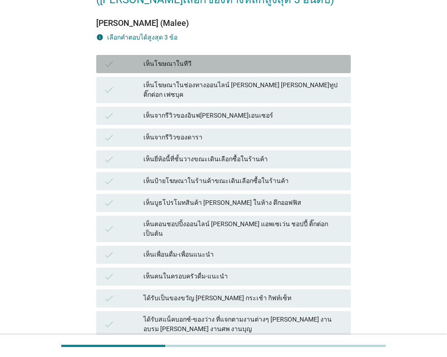
click at [199, 60] on div "เห็นโฆษณาในทีวี" at bounding box center [244, 64] width 200 height 11
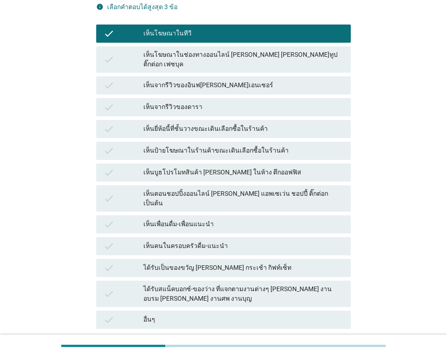
scroll to position [136, 0]
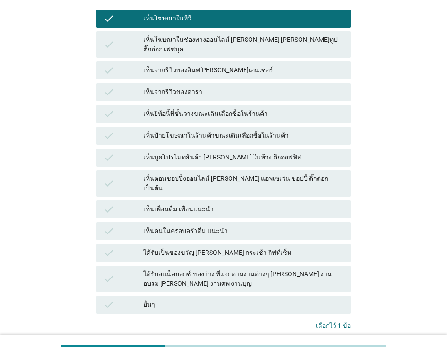
click at [242, 248] on div "ได้รับเป็นของขวัญ [PERSON_NAME] กระเช้า กิฟท์เซ็ท" at bounding box center [244, 253] width 200 height 11
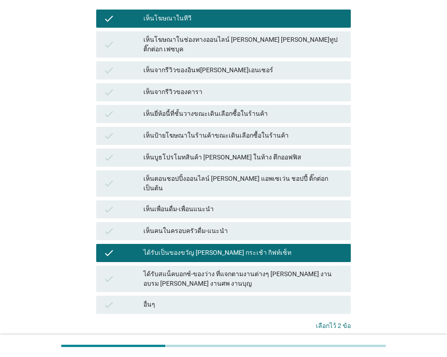
click at [278, 269] on div "ได้รับสแน็คบอกซ์-ของว่าง ที่แจกตามงานต่างๆ [PERSON_NAME] งานอบรม [PERSON_NAME] …" at bounding box center [244, 278] width 200 height 19
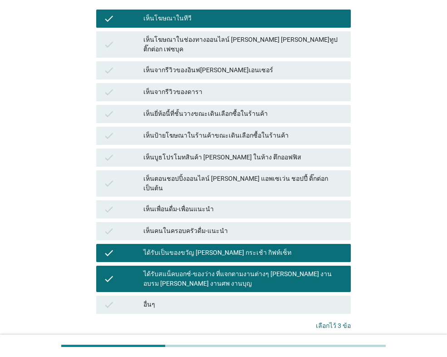
scroll to position [91, 0]
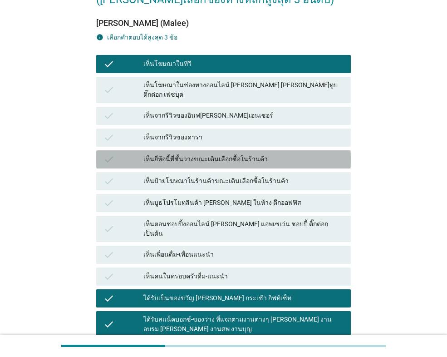
click at [234, 154] on div "เห็นยี่ห้อนี้ที่ชั้นวางขณะเดินเลือกซื้อในร้านค้า" at bounding box center [244, 159] width 200 height 11
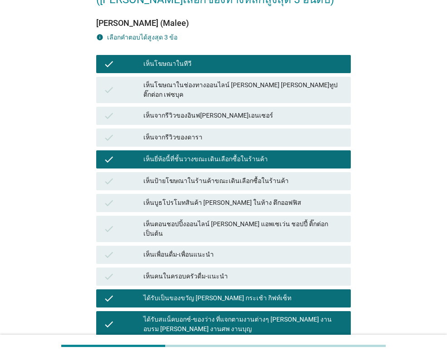
click at [264, 176] on div "เห็นป้ายโฆษณาในร้านค้าขณะเดินเลือกซื้อในร้านค้า" at bounding box center [244, 181] width 200 height 11
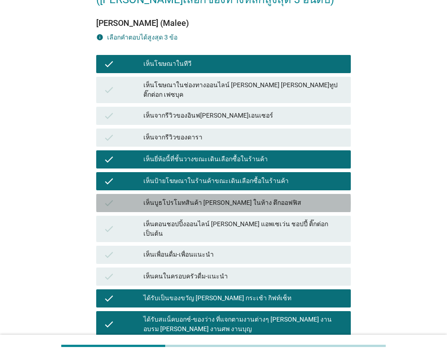
click at [255, 198] on div "เห็นบูธโปรโมทสินค้า [PERSON_NAME] ในห้าง ตึกออฟฟิส" at bounding box center [244, 203] width 200 height 11
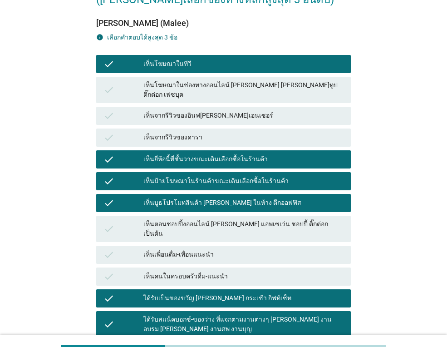
click at [288, 219] on div "เห็นตอนชอปปิ้งออนไลน์ [PERSON_NAME] แอพเซเว่น ชอปปี้ ติ๊กต่อก เป็นต้น" at bounding box center [244, 228] width 200 height 19
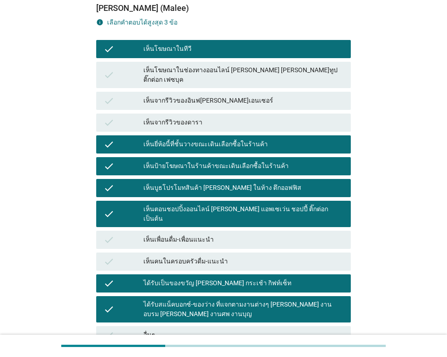
scroll to position [136, 0]
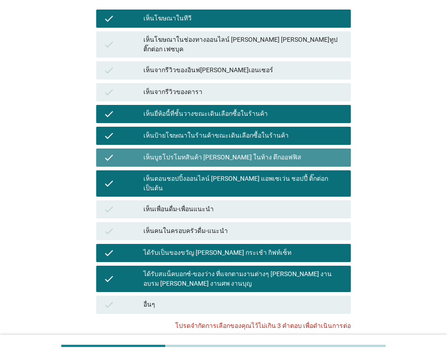
click at [308, 152] on div "เห็นบูธโปรโมทสินค้า [PERSON_NAME] ในห้าง ตึกออฟฟิส" at bounding box center [244, 157] width 200 height 11
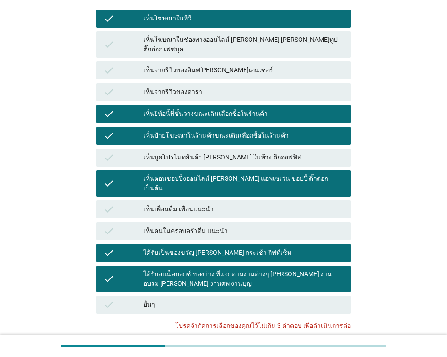
click at [322, 174] on div "เห็นตอนชอปปิ้งออนไลน์ [PERSON_NAME] แอพเซเว่น ชอปปี้ ติ๊กต่อก เป็นต้น" at bounding box center [244, 183] width 200 height 19
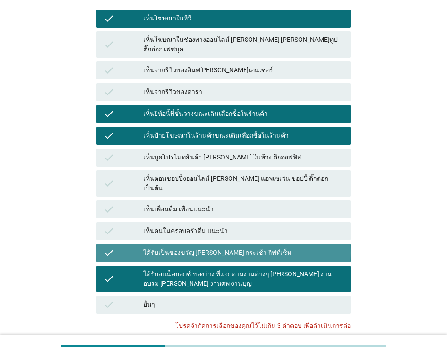
click at [304, 248] on div "ได้รับเป็นของขวัญ [PERSON_NAME] กระเช้า กิฟท์เซ็ท" at bounding box center [244, 253] width 200 height 11
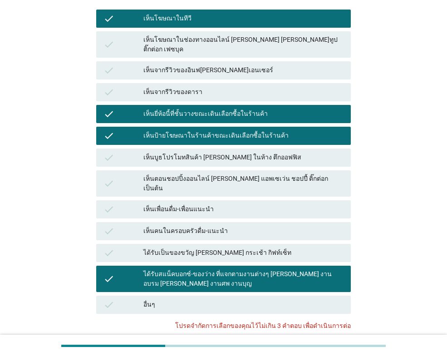
scroll to position [91, 0]
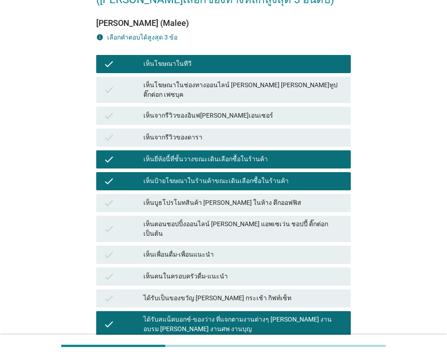
click at [314, 154] on div "เห็นยี่ห้อนี้ที่ชั้นวางขณะเดินเลือกซื้อในร้านค้า" at bounding box center [244, 159] width 200 height 11
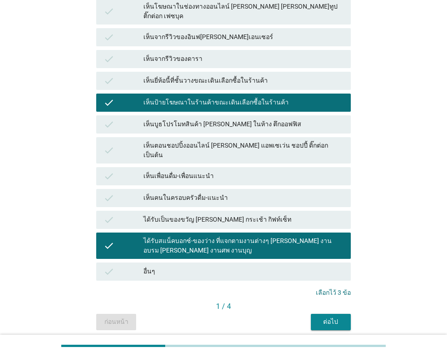
scroll to position [189, 0]
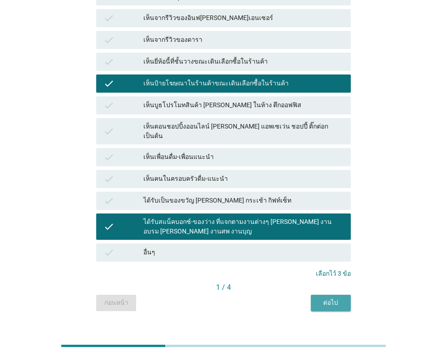
click at [334, 298] on div "ต่อไป" at bounding box center [330, 303] width 25 height 10
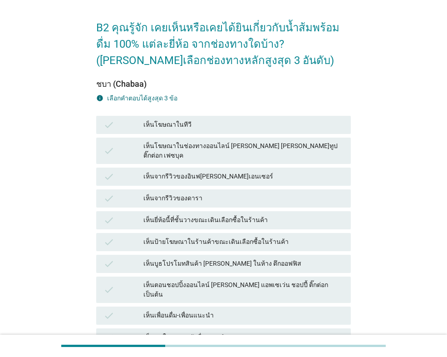
scroll to position [45, 0]
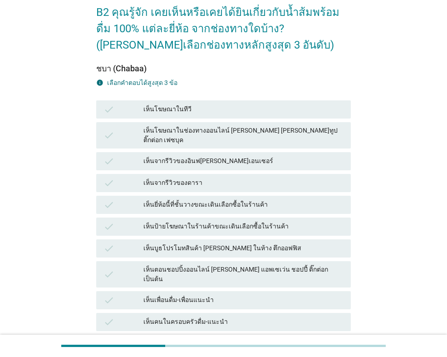
click at [187, 107] on div "เห็นโฆษณาในทีวี" at bounding box center [244, 109] width 200 height 11
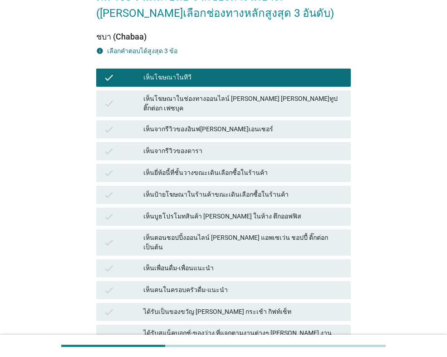
scroll to position [91, 0]
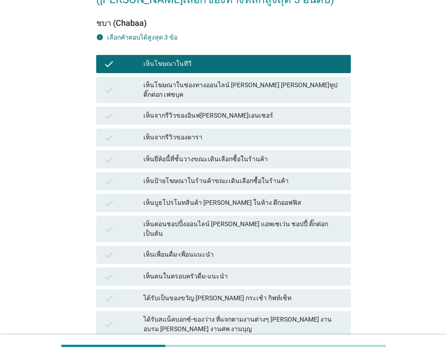
click at [260, 176] on div "เห็นป้ายโฆษณาในร้านค้าขณะเดินเลือกซื้อในร้านค้า" at bounding box center [244, 181] width 200 height 11
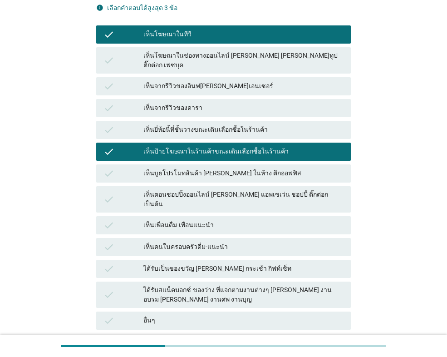
scroll to position [136, 0]
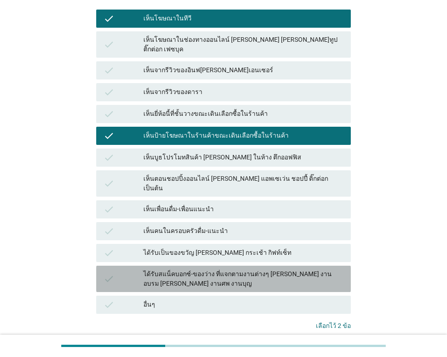
click at [292, 269] on div "ได้รับสแน็คบอกซ์-ของว่าง ที่แจกตามงานต่างๆ [PERSON_NAME] งานอบรม [PERSON_NAME] …" at bounding box center [244, 278] width 200 height 19
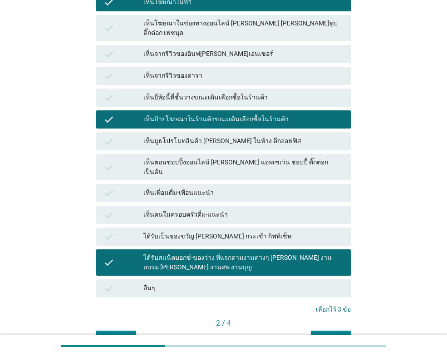
scroll to position [182, 0]
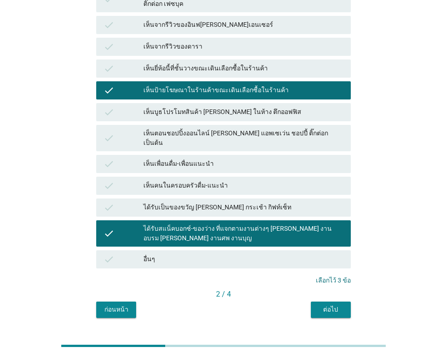
click at [346, 302] on button "ต่อไป" at bounding box center [331, 310] width 40 height 16
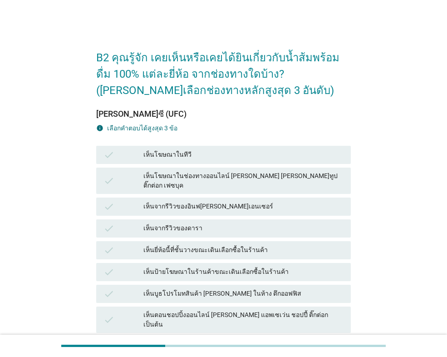
scroll to position [45, 0]
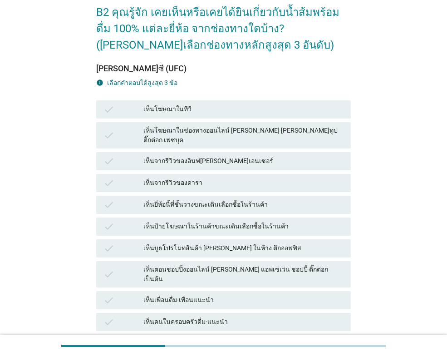
click at [192, 108] on div "เห็นโฆษณาในทีวี" at bounding box center [244, 109] width 200 height 11
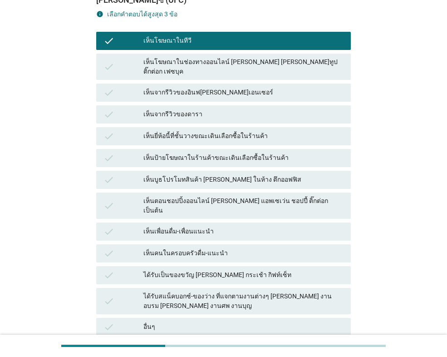
scroll to position [136, 0]
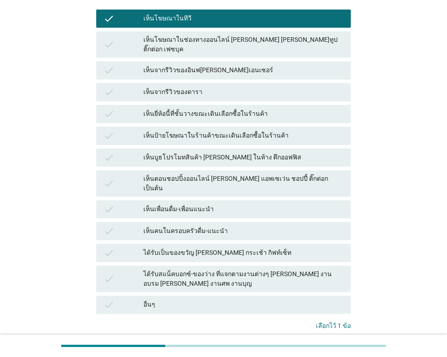
click at [272, 130] on div "เห็นป้ายโฆษณาในร้านค้าขณะเดินเลือกซื้อในร้านค้า" at bounding box center [244, 135] width 200 height 11
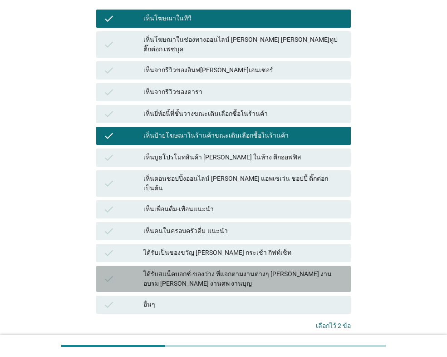
click at [298, 269] on div "ได้รับสแน็คบอกซ์-ของว่าง ที่แจกตามงานต่างๆ [PERSON_NAME] งานอบรม [PERSON_NAME] …" at bounding box center [244, 278] width 200 height 19
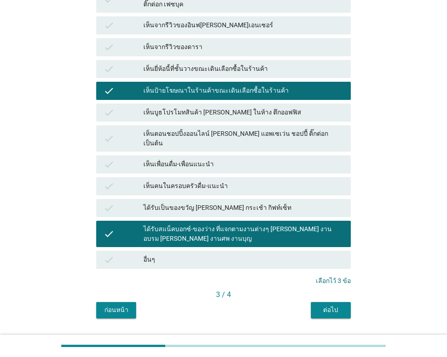
scroll to position [182, 0]
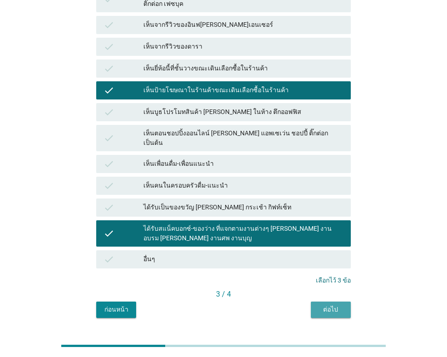
click at [328, 305] on div "ต่อไป" at bounding box center [330, 310] width 25 height 10
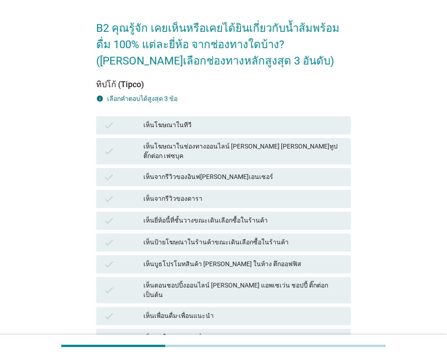
scroll to position [45, 0]
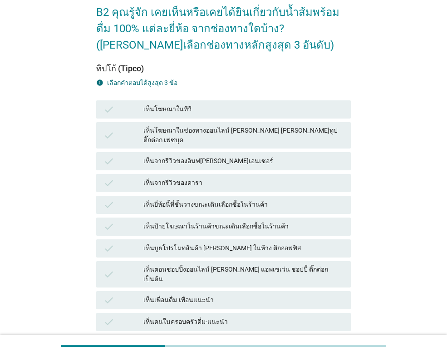
click at [168, 104] on div "เห็นโฆษณาในทีวี" at bounding box center [244, 109] width 200 height 11
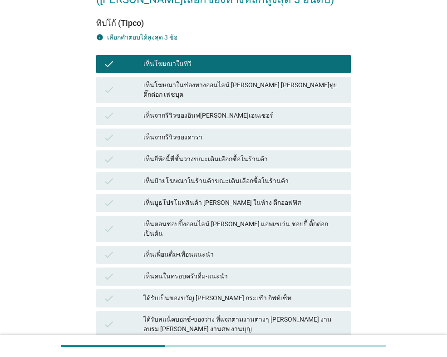
scroll to position [136, 0]
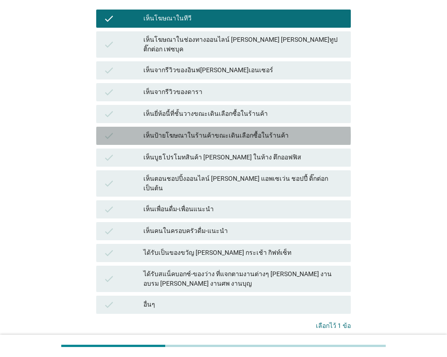
click at [262, 130] on div "เห็นป้ายโฆษณาในร้านค้าขณะเดินเลือกซื้อในร้านค้า" at bounding box center [244, 135] width 200 height 11
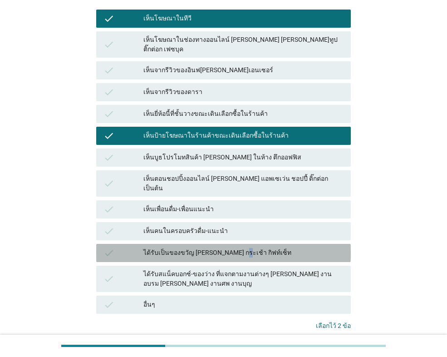
click at [230, 244] on div "check ได้รับเป็นของขวัญ [PERSON_NAME] กระเช้า กิฟท์เซ็ท" at bounding box center [223, 253] width 255 height 18
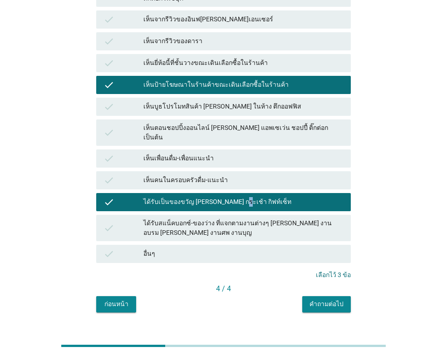
scroll to position [189, 0]
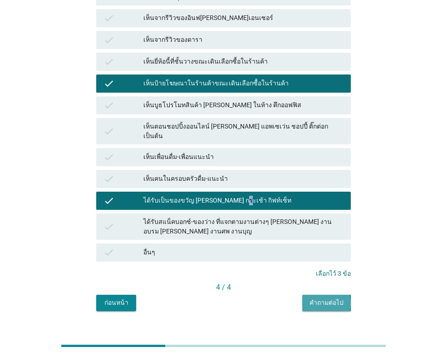
click at [334, 298] on div "คำถามต่อไป" at bounding box center [327, 303] width 34 height 10
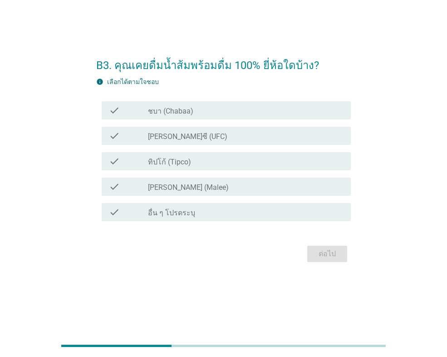
scroll to position [0, 0]
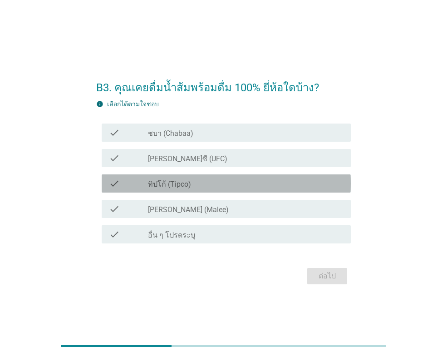
click at [170, 184] on label "ทิปโก้ (Tipco)" at bounding box center [169, 184] width 43 height 9
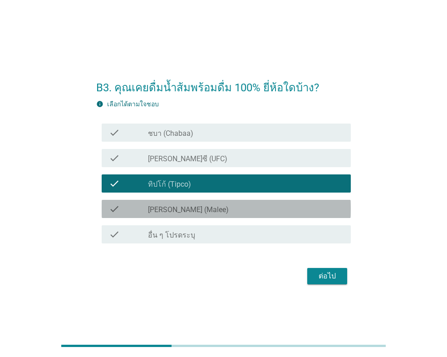
click at [180, 207] on label "[PERSON_NAME] (Malee)" at bounding box center [188, 209] width 81 height 9
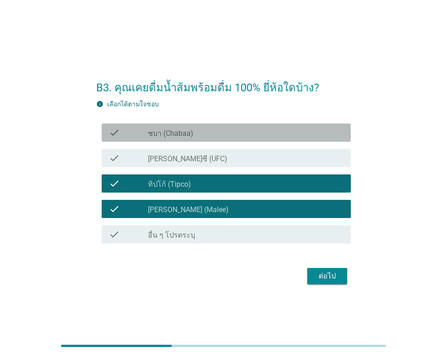
click at [186, 136] on label "ชบา (Chabaa)" at bounding box center [170, 133] width 45 height 9
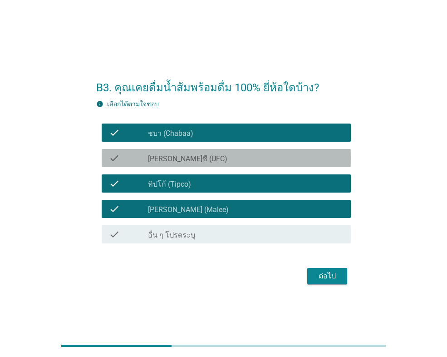
click at [183, 161] on label "[PERSON_NAME]ซี (UFC)" at bounding box center [187, 158] width 79 height 9
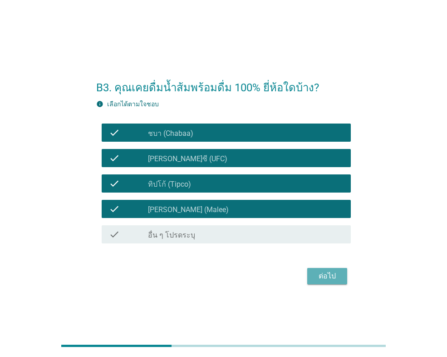
drag, startPoint x: 333, startPoint y: 273, endPoint x: 351, endPoint y: 278, distance: 18.3
click at [332, 273] on div "ต่อไป" at bounding box center [327, 276] width 25 height 11
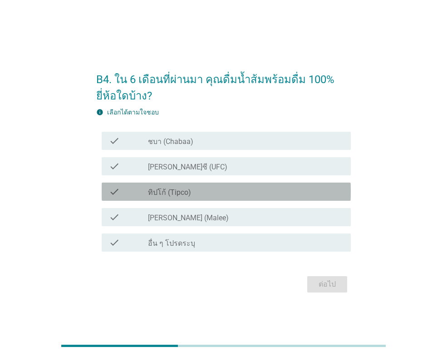
click at [175, 189] on label "ทิปโก้ (Tipco)" at bounding box center [169, 192] width 43 height 9
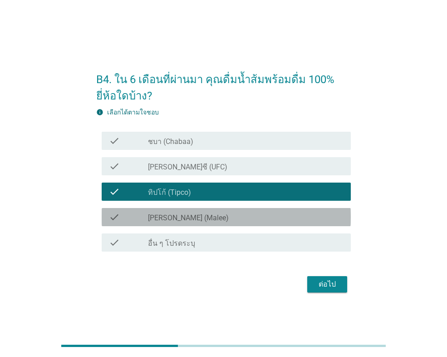
click at [176, 213] on label "[PERSON_NAME] (Malee)" at bounding box center [188, 217] width 81 height 9
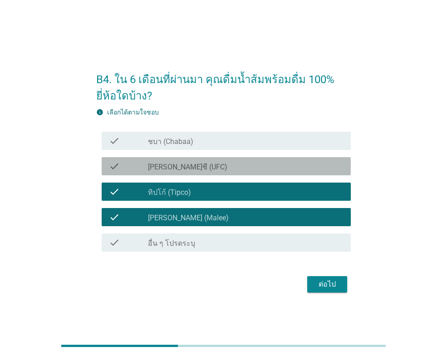
click at [179, 169] on label "[PERSON_NAME]ซี (UFC)" at bounding box center [187, 167] width 79 height 9
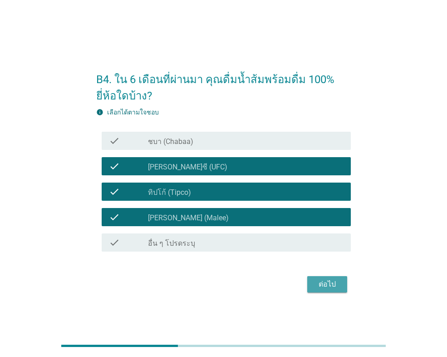
click at [328, 278] on button "ต่อไป" at bounding box center [328, 284] width 40 height 16
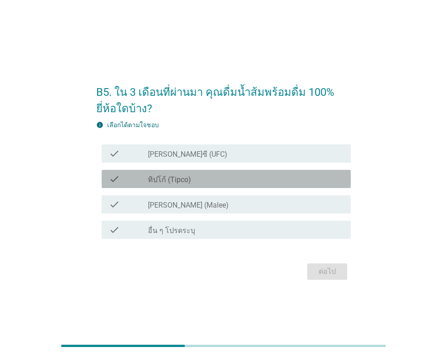
click at [176, 175] on label "ทิปโก้ (Tipco)" at bounding box center [169, 179] width 43 height 9
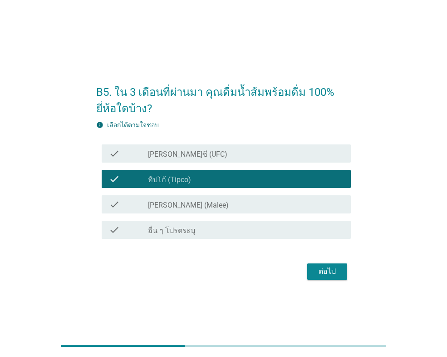
click at [334, 270] on div "ต่อไป" at bounding box center [327, 271] width 25 height 11
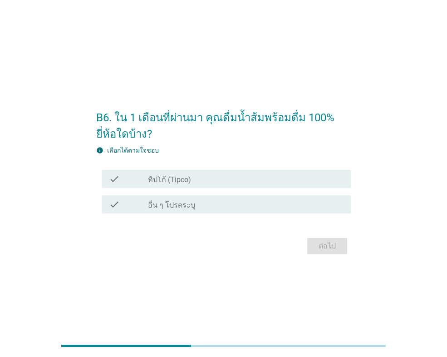
click at [169, 176] on label "ทิปโก้ (Tipco)" at bounding box center [169, 179] width 43 height 9
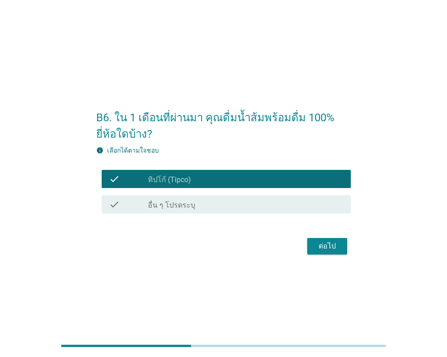
click at [325, 250] on div "ต่อไป" at bounding box center [327, 246] width 25 height 11
